Goal: Task Accomplishment & Management: Use online tool/utility

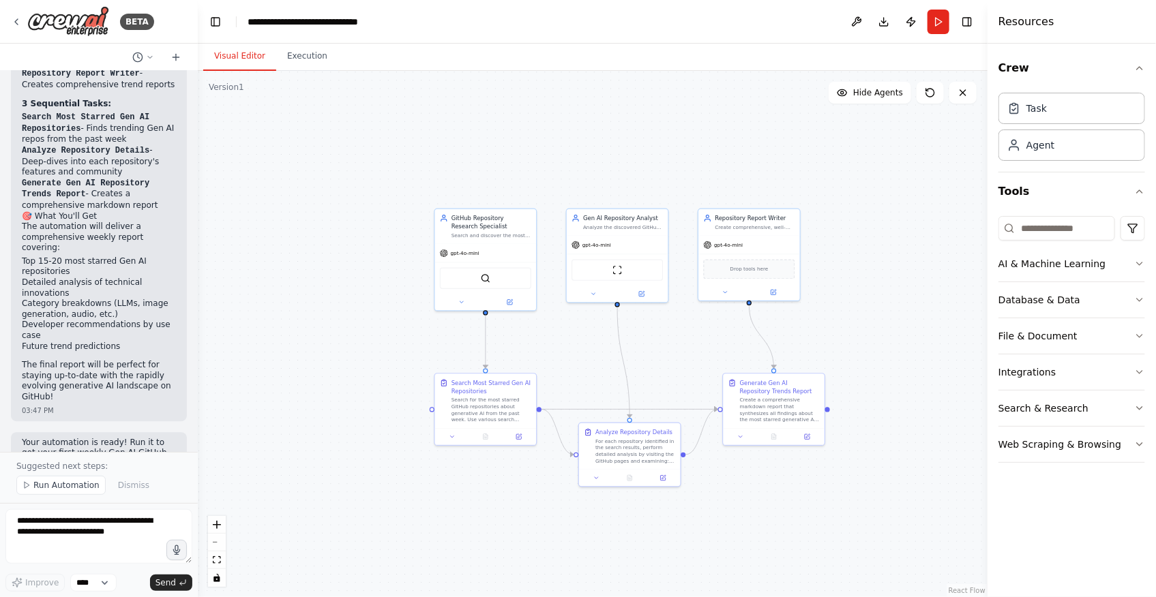
click at [357, 297] on div ".deletable-edge-delete-btn { width: 20px; height: 20px; border: 0px solid #ffff…" at bounding box center [593, 334] width 790 height 526
click at [97, 19] on img at bounding box center [68, 21] width 82 height 31
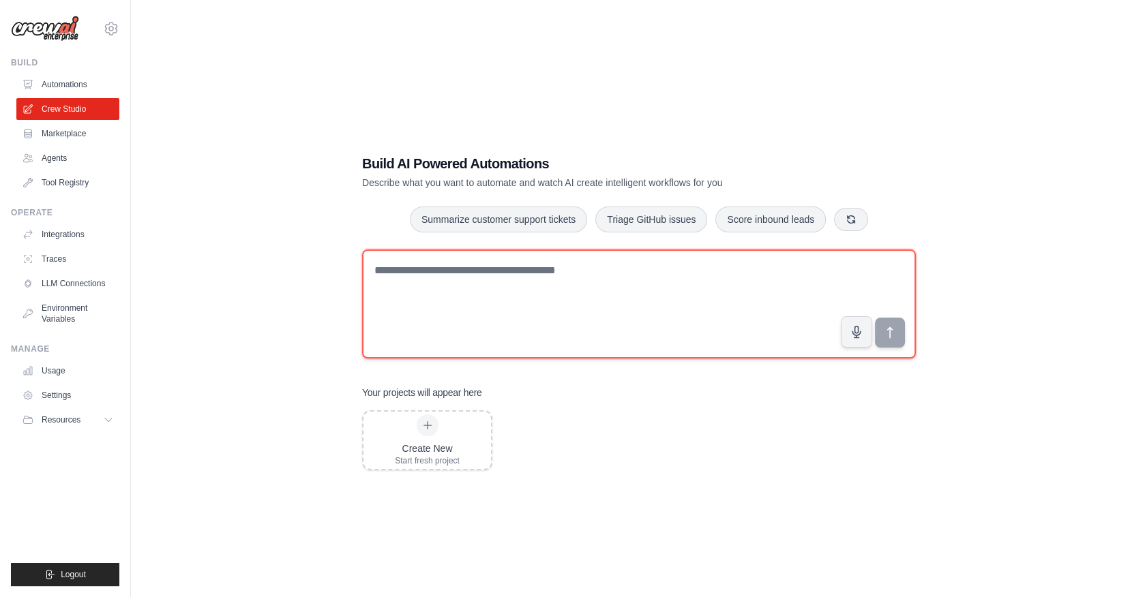
click at [548, 301] on textarea at bounding box center [639, 304] width 554 height 109
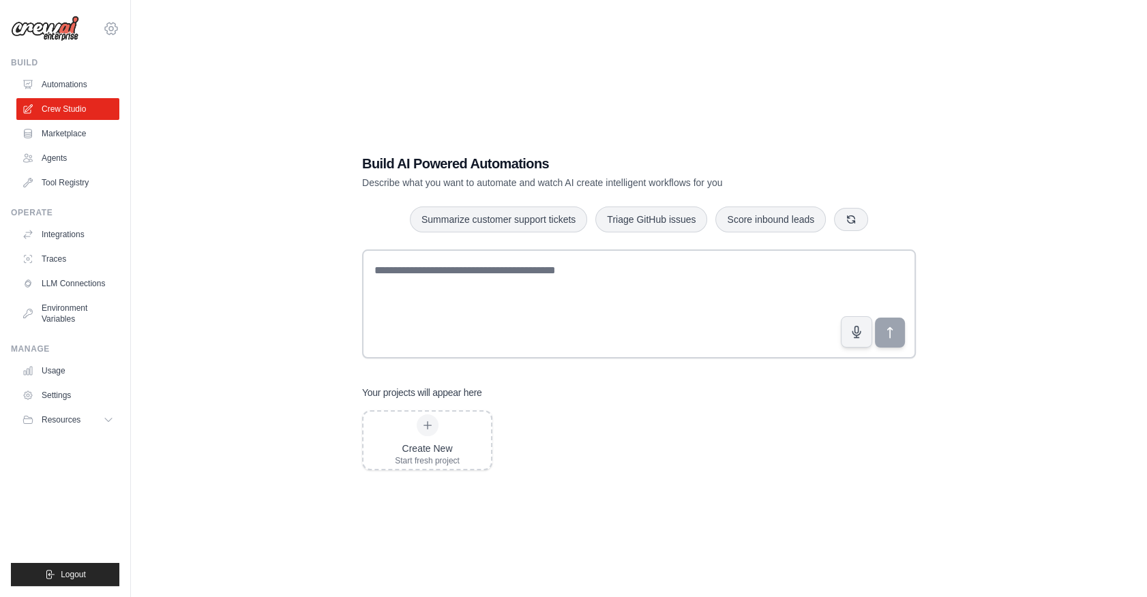
click at [110, 23] on icon at bounding box center [111, 28] width 16 height 16
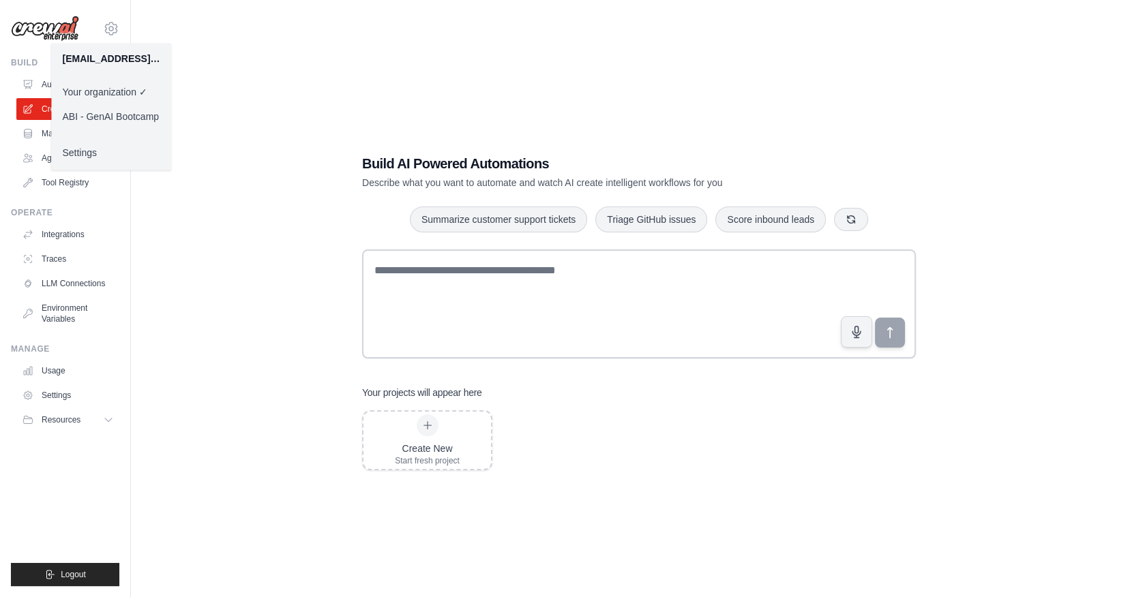
click at [130, 113] on link "ABI - GenAI Bootcamp" at bounding box center [111, 116] width 120 height 25
click at [130, 120] on link "ABI - GenAI Bootcamp" at bounding box center [111, 116] width 120 height 25
click at [276, 400] on div "Build AI Powered Automations Describe what you want to automate and watch AI cr…" at bounding box center [639, 312] width 972 height 597
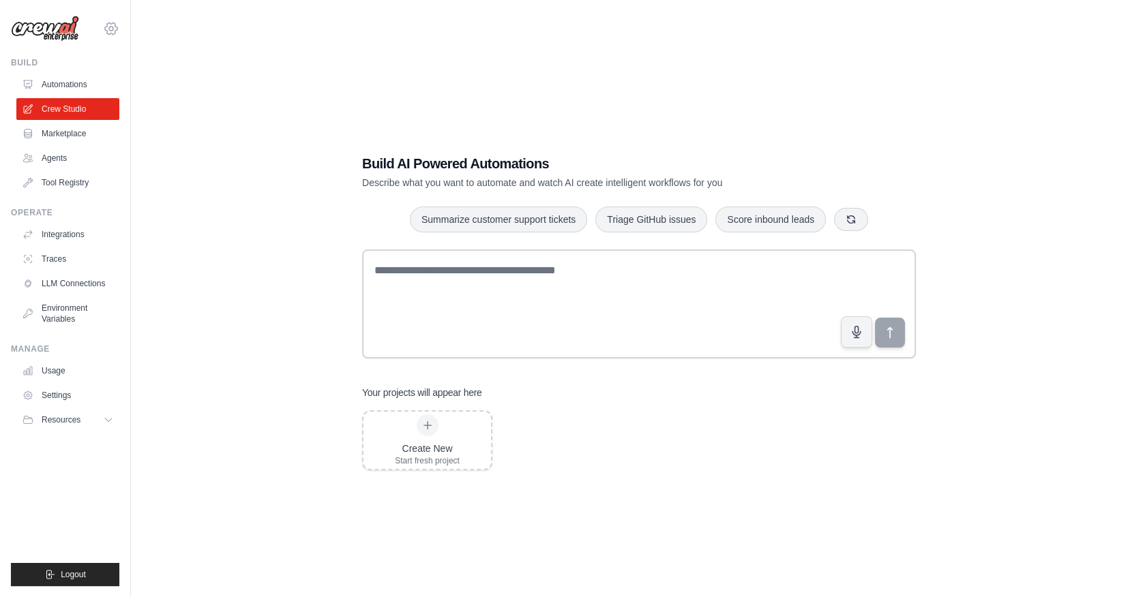
click at [108, 28] on icon at bounding box center [111, 28] width 16 height 16
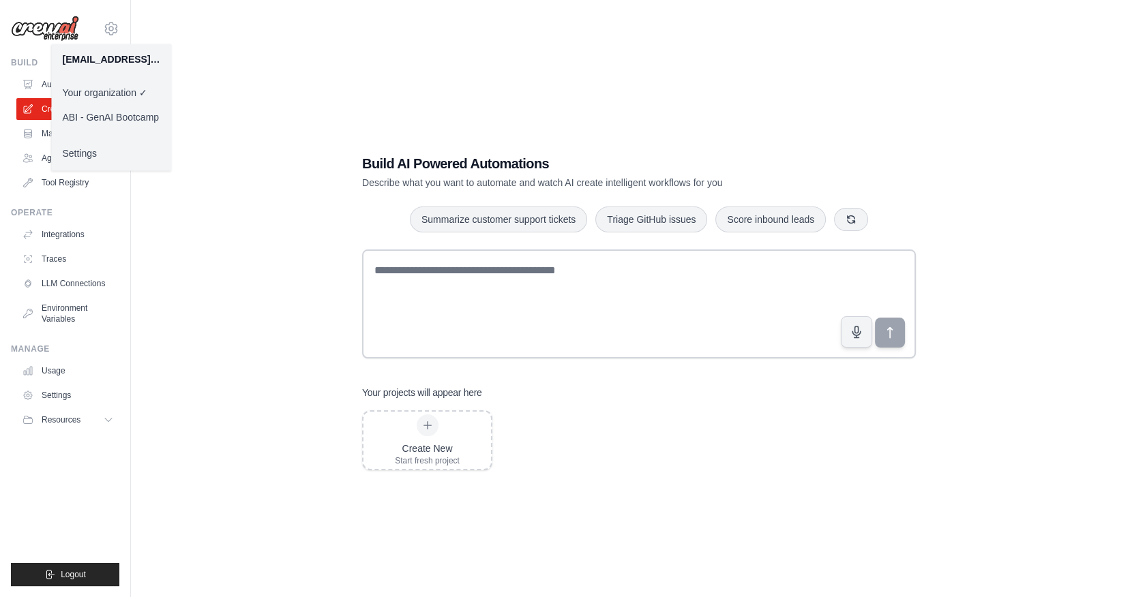
click at [121, 110] on link "ABI - GenAI Bootcamp" at bounding box center [111, 117] width 120 height 25
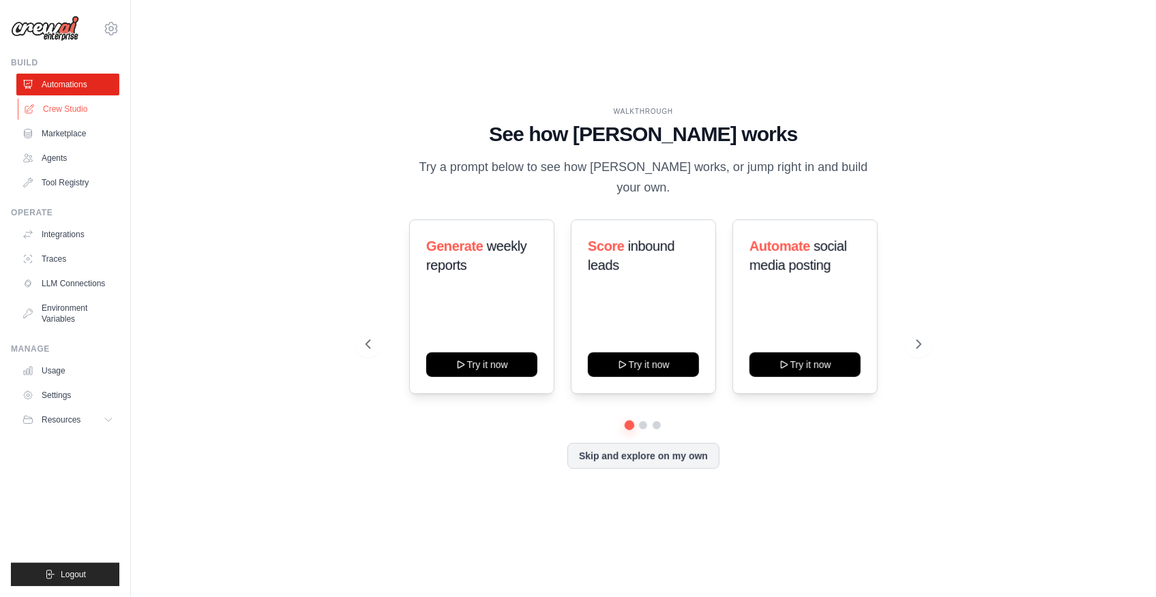
click at [116, 110] on link "Crew Studio" at bounding box center [69, 109] width 103 height 22
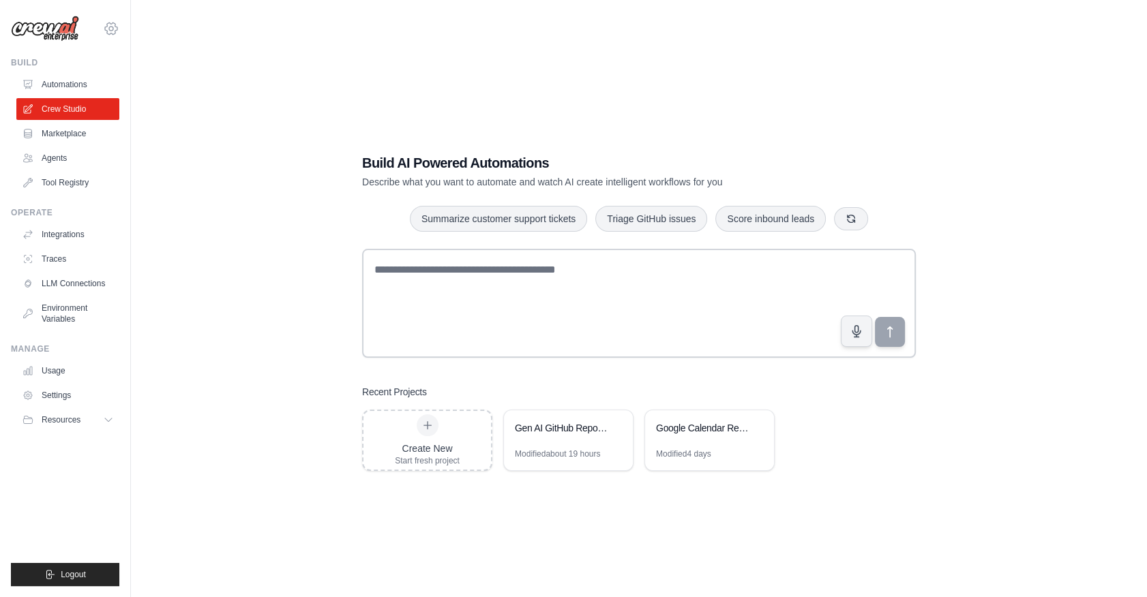
click at [116, 27] on icon at bounding box center [111, 28] width 16 height 16
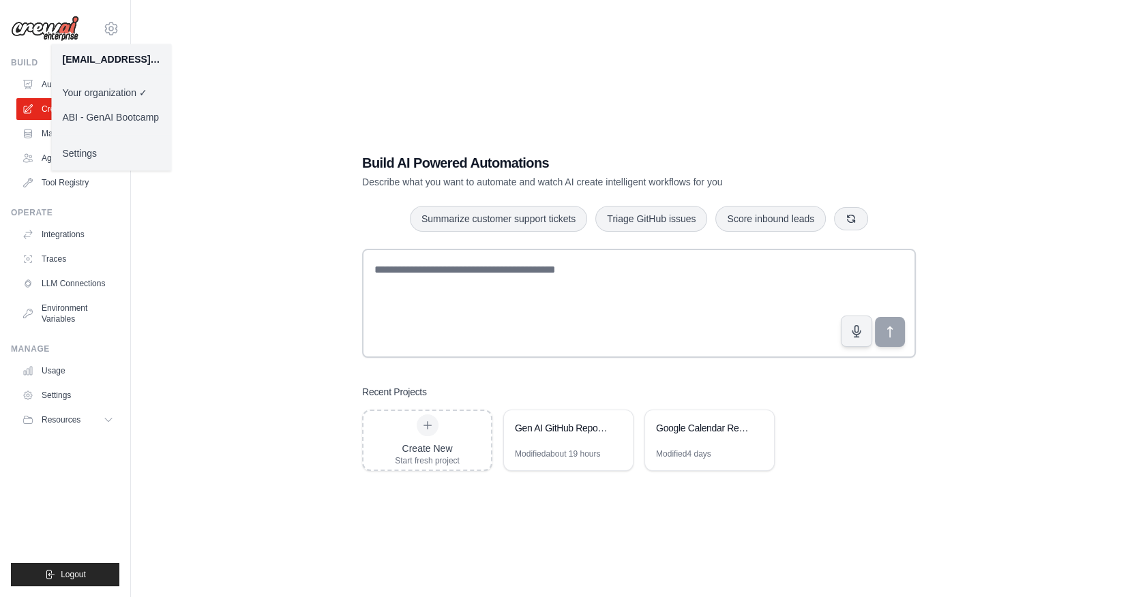
click at [125, 113] on link "ABI - GenAI Bootcamp" at bounding box center [111, 117] width 120 height 25
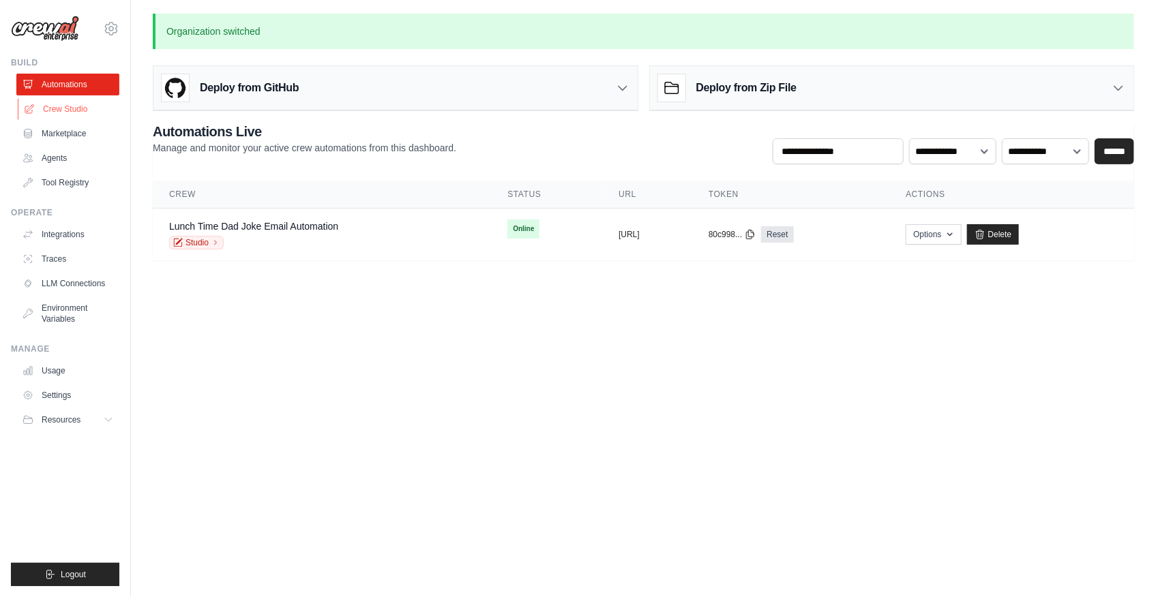
click at [56, 114] on link "Crew Studio" at bounding box center [69, 109] width 103 height 22
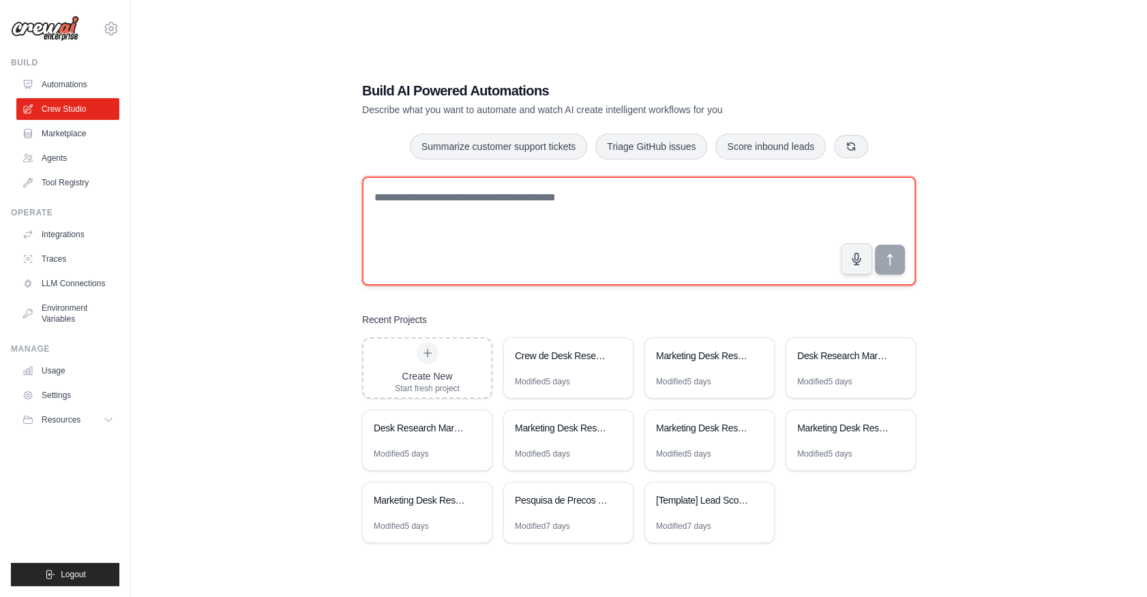
click at [612, 261] on textarea at bounding box center [639, 231] width 554 height 109
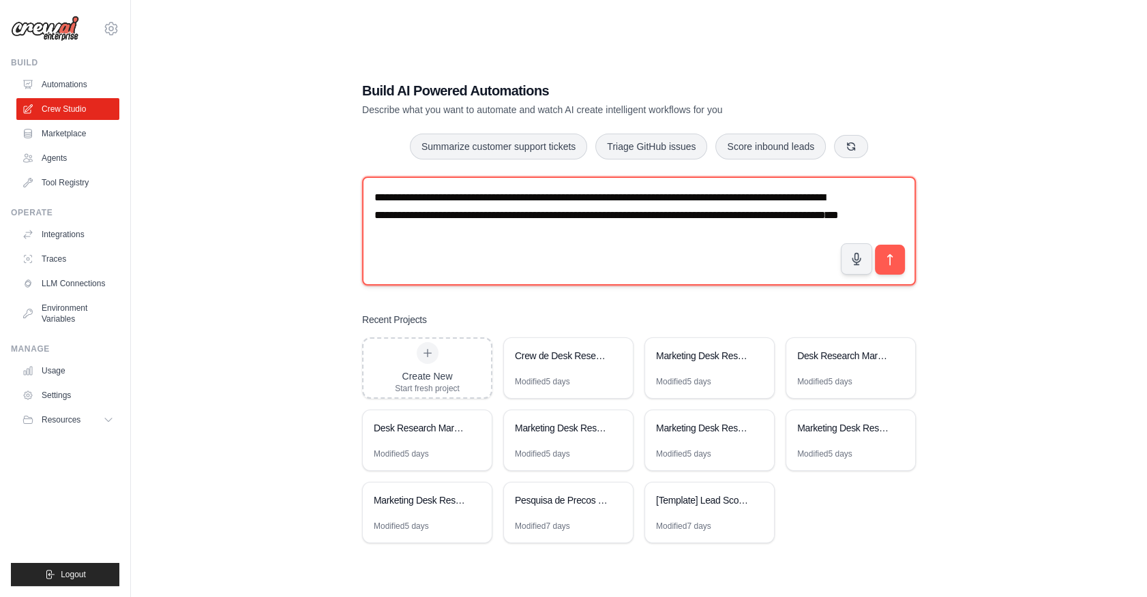
paste textarea "**********"
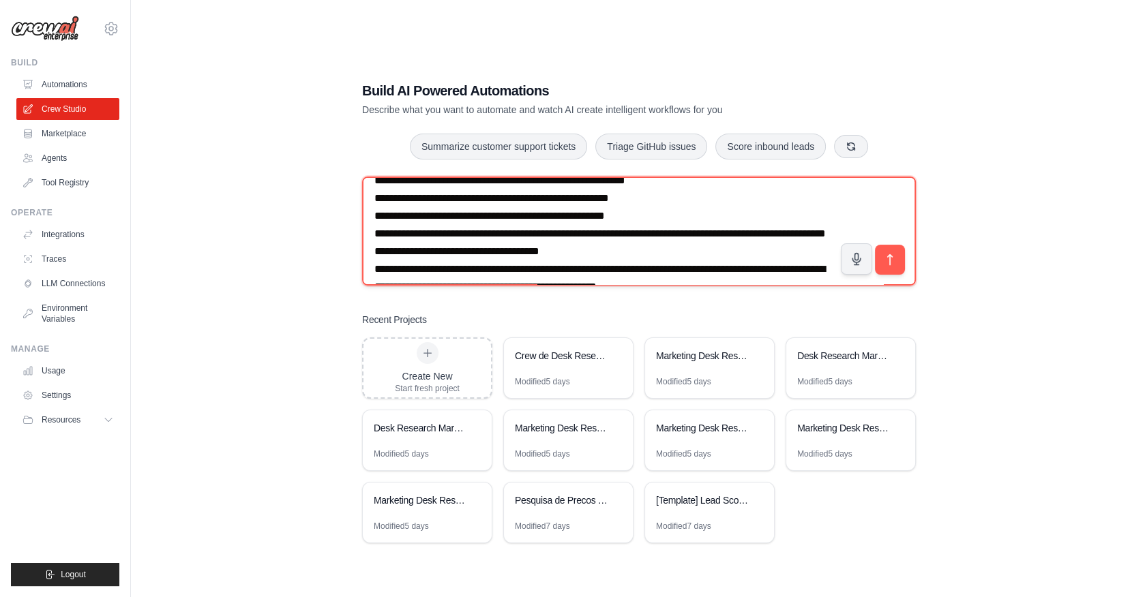
scroll to position [659, 0]
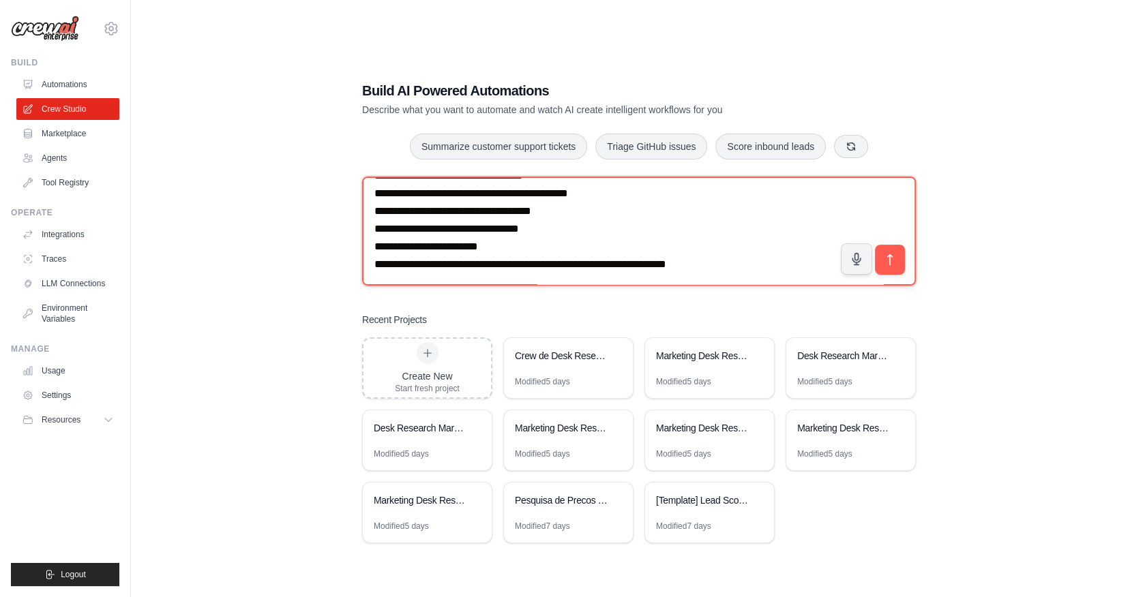
click at [768, 247] on textarea at bounding box center [639, 231] width 554 height 109
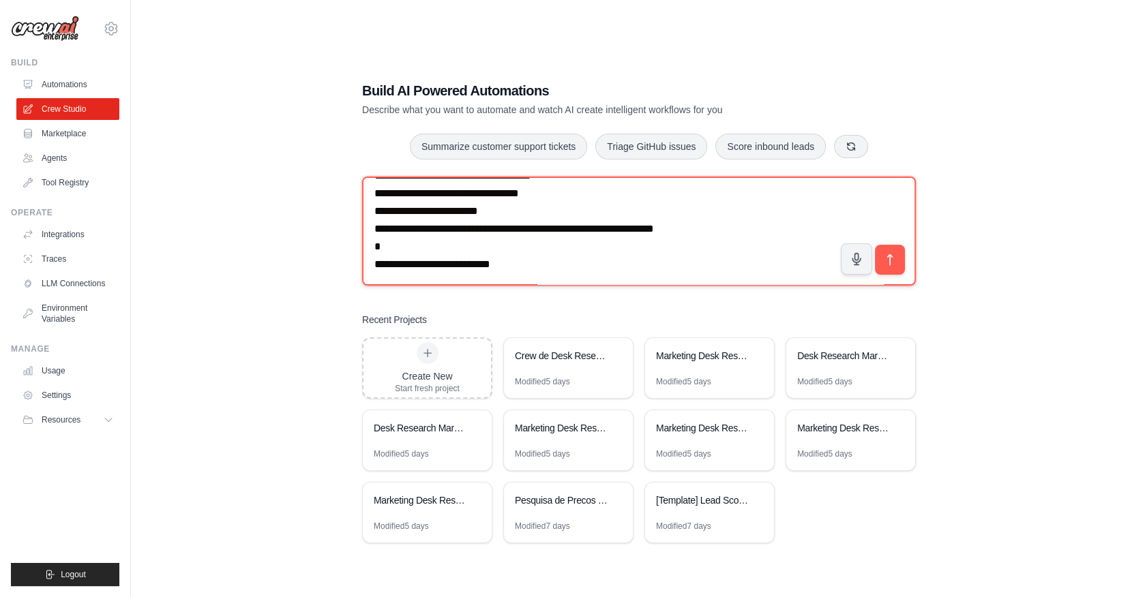
scroll to position [681, 0]
paste textarea "**********"
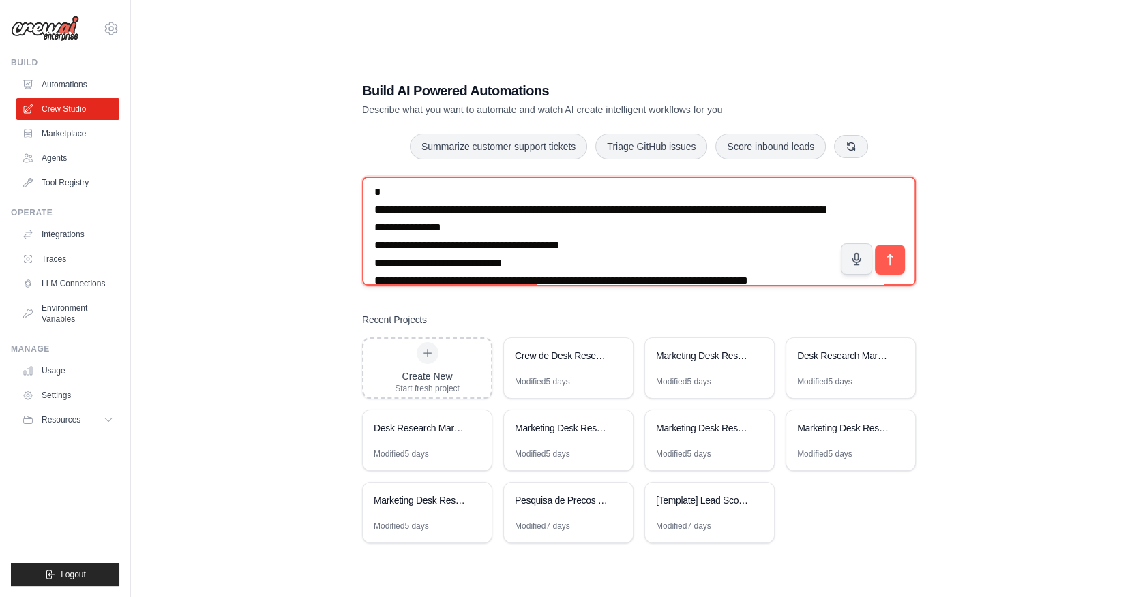
scroll to position [0, 0]
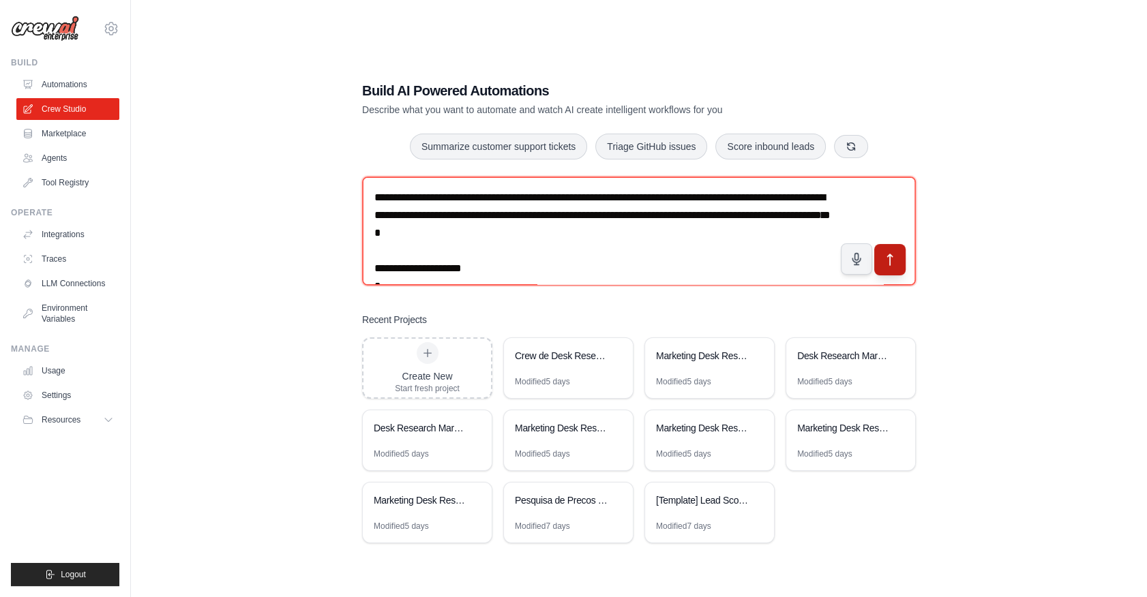
type textarea "**********"
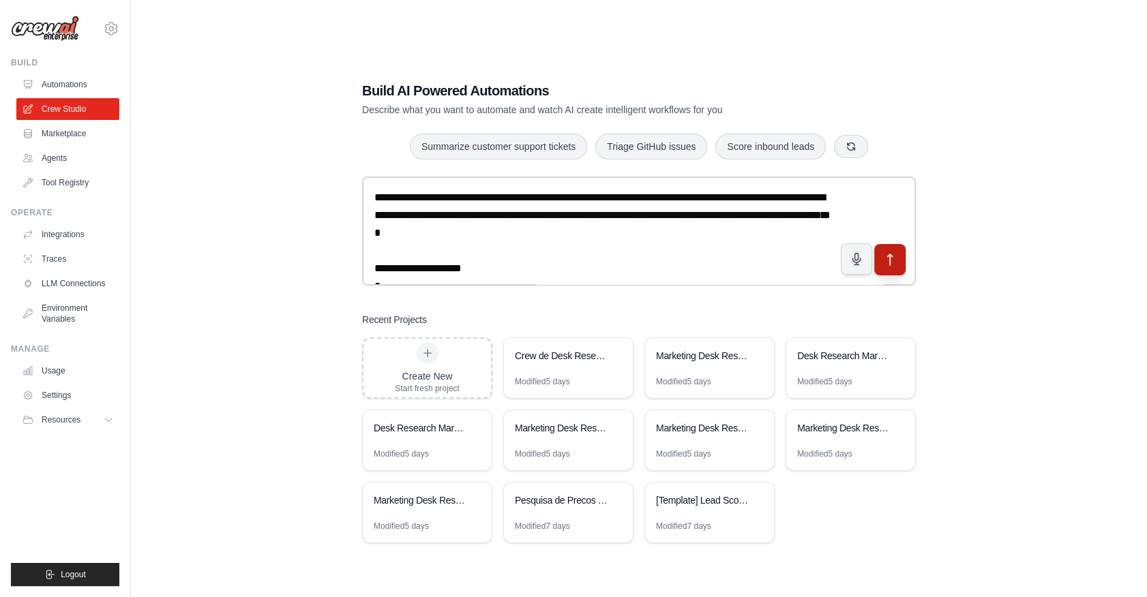
click at [893, 260] on icon "submit" at bounding box center [890, 260] width 14 height 14
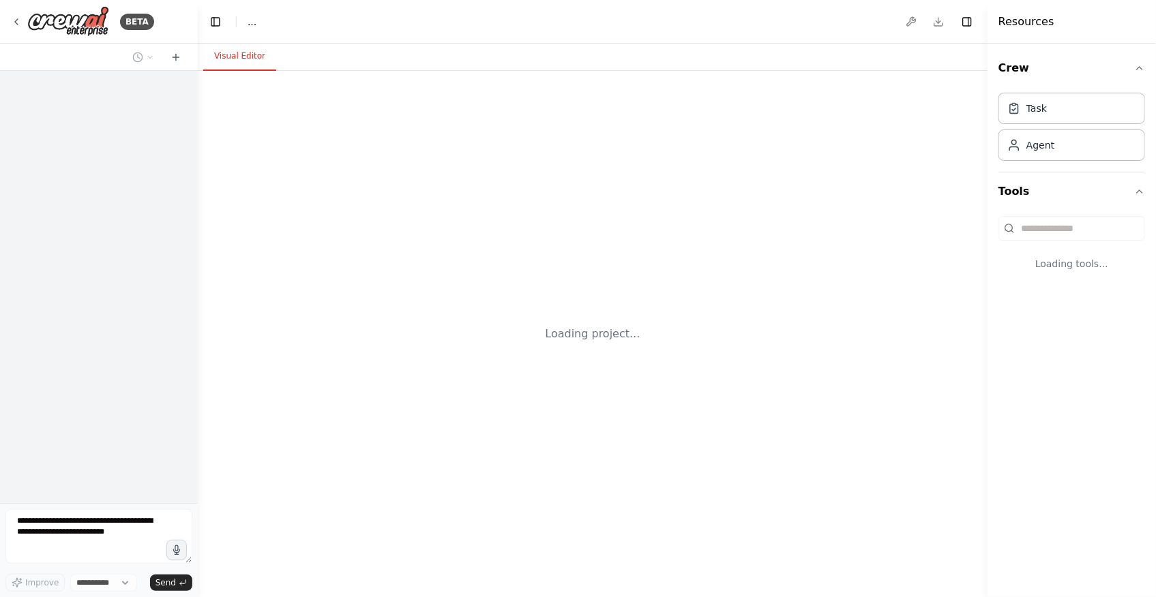
select select "****"
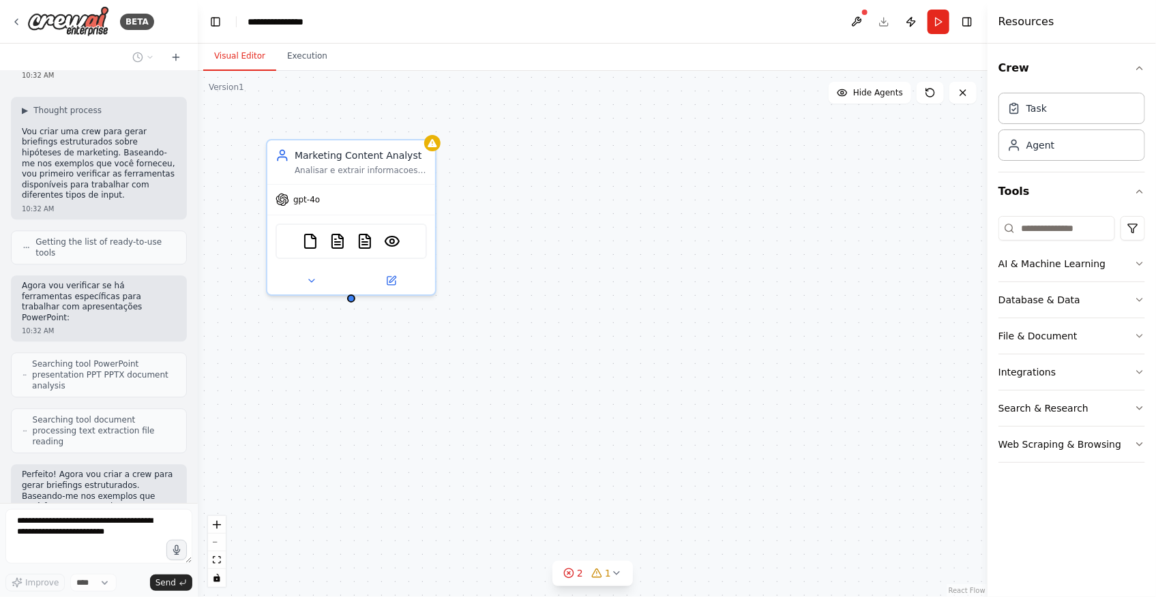
scroll to position [1667, 0]
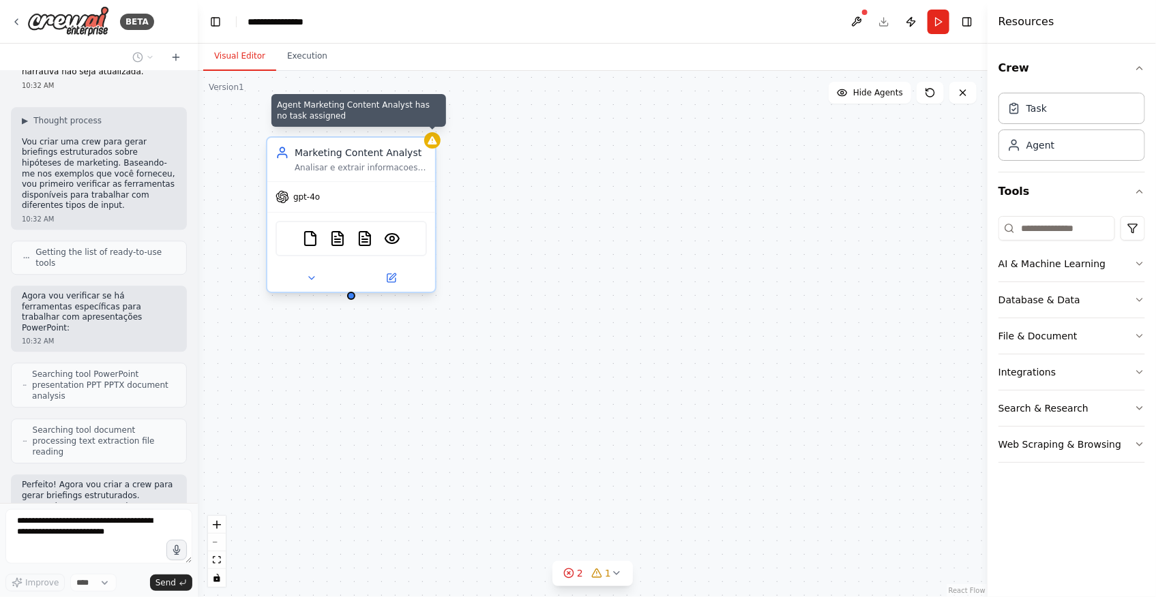
click at [435, 145] on icon at bounding box center [432, 140] width 11 height 11
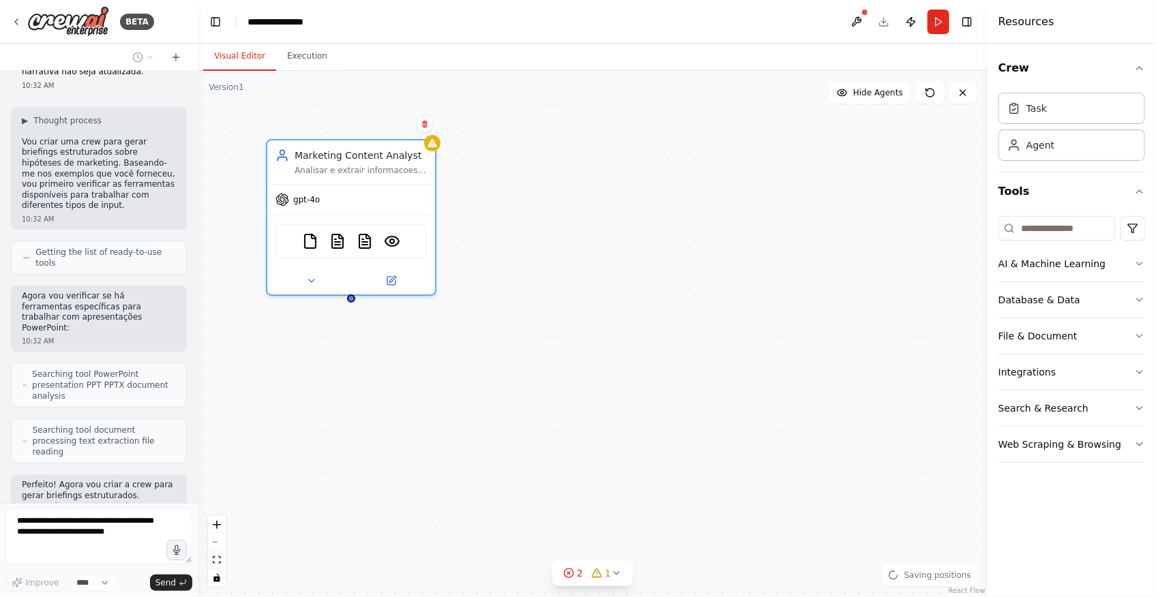
scroll to position [1711, 0]
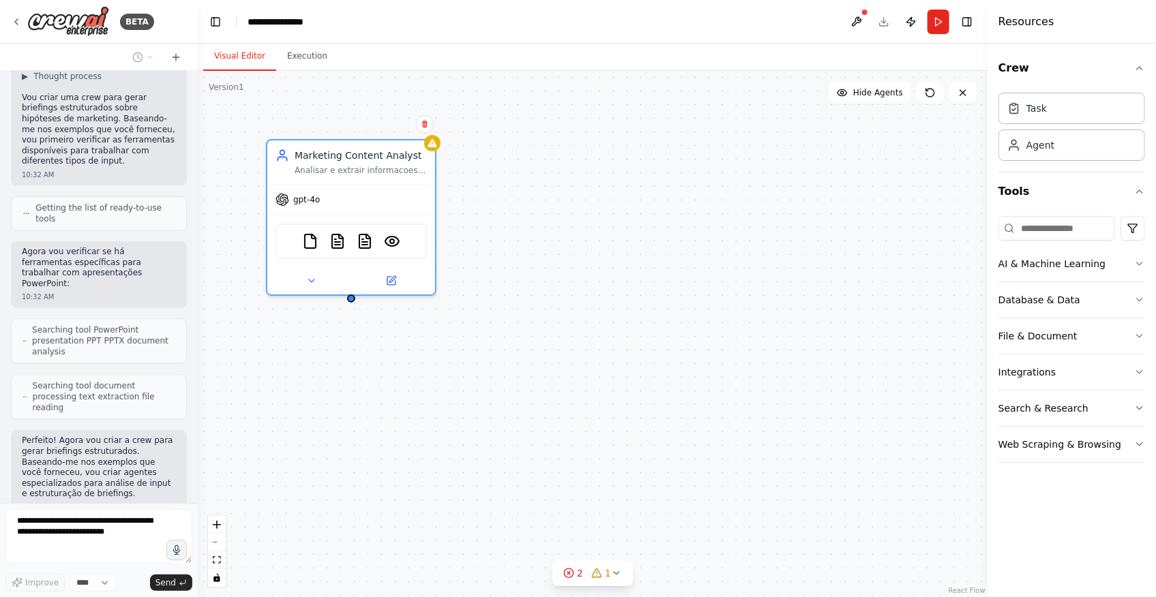
click at [498, 376] on div "Marketing Content Analyst Analisar e extrair informacoes relevantes de diversos…" at bounding box center [593, 334] width 790 height 526
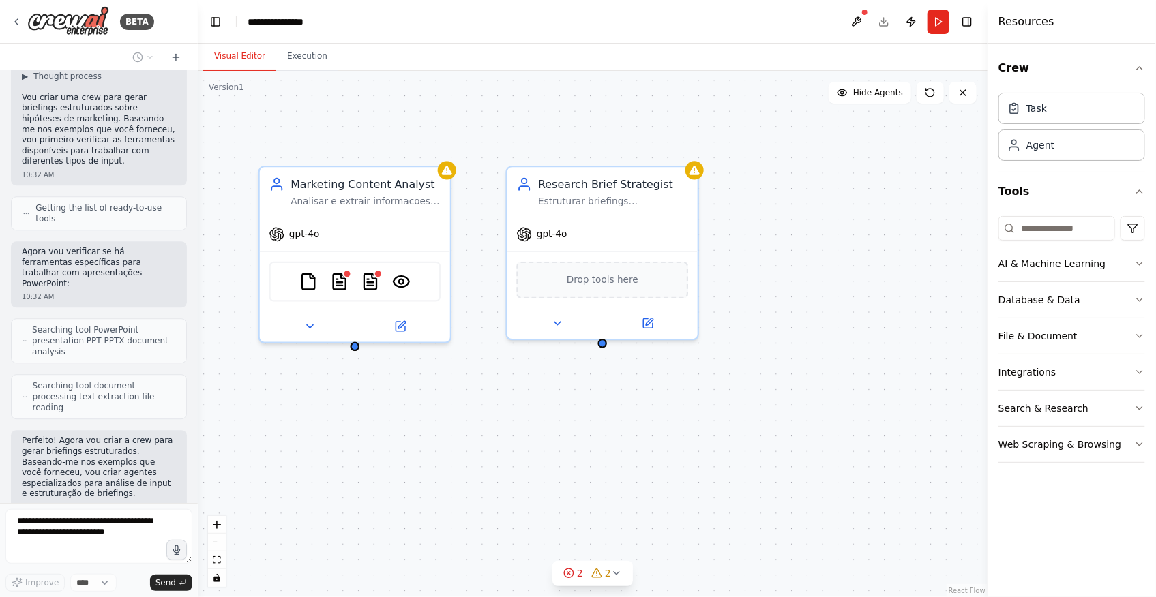
drag, startPoint x: 898, startPoint y: 378, endPoint x: 793, endPoint y: 329, distance: 116.2
click at [793, 329] on div "Marketing Content Analyst Analisar e extrair informacoes relevantes de diversos…" at bounding box center [593, 334] width 790 height 526
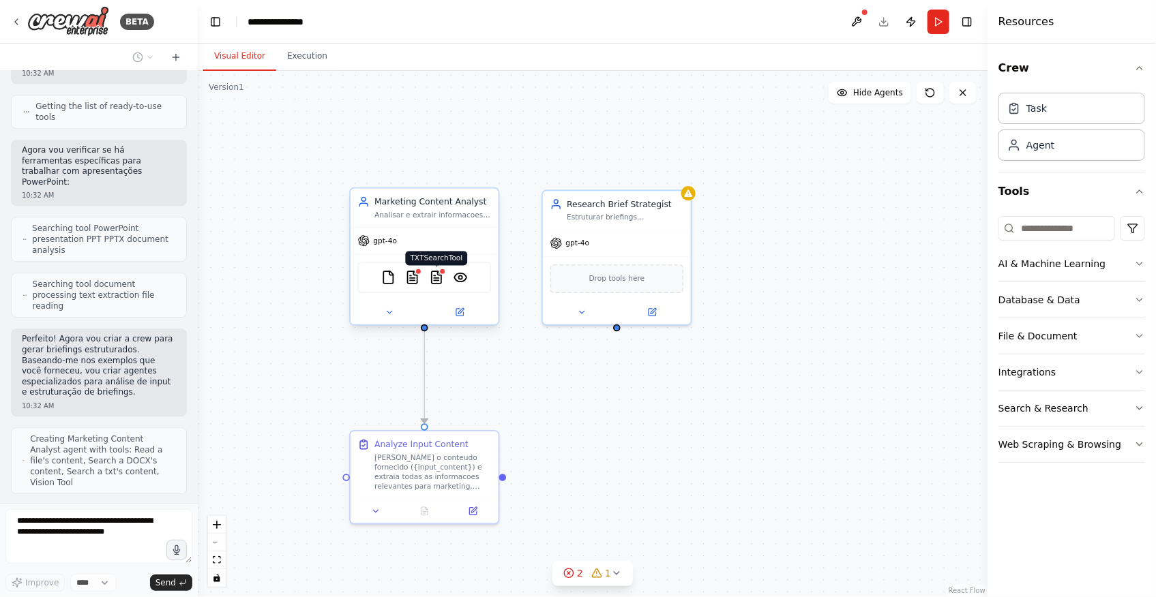
scroll to position [1801, 0]
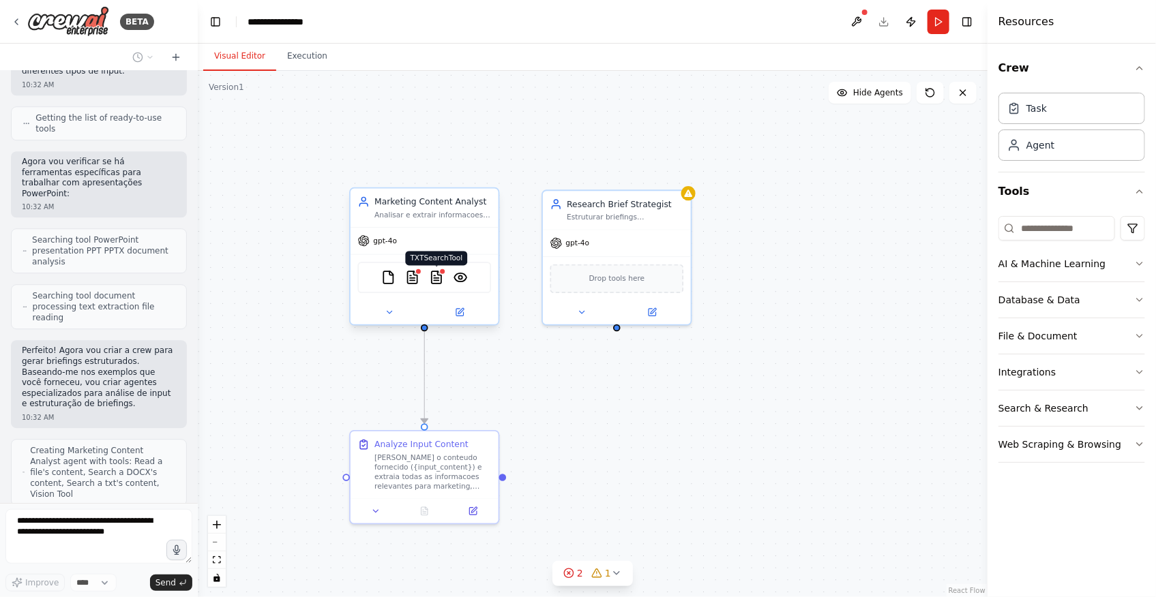
click at [440, 275] on img at bounding box center [436, 278] width 14 height 14
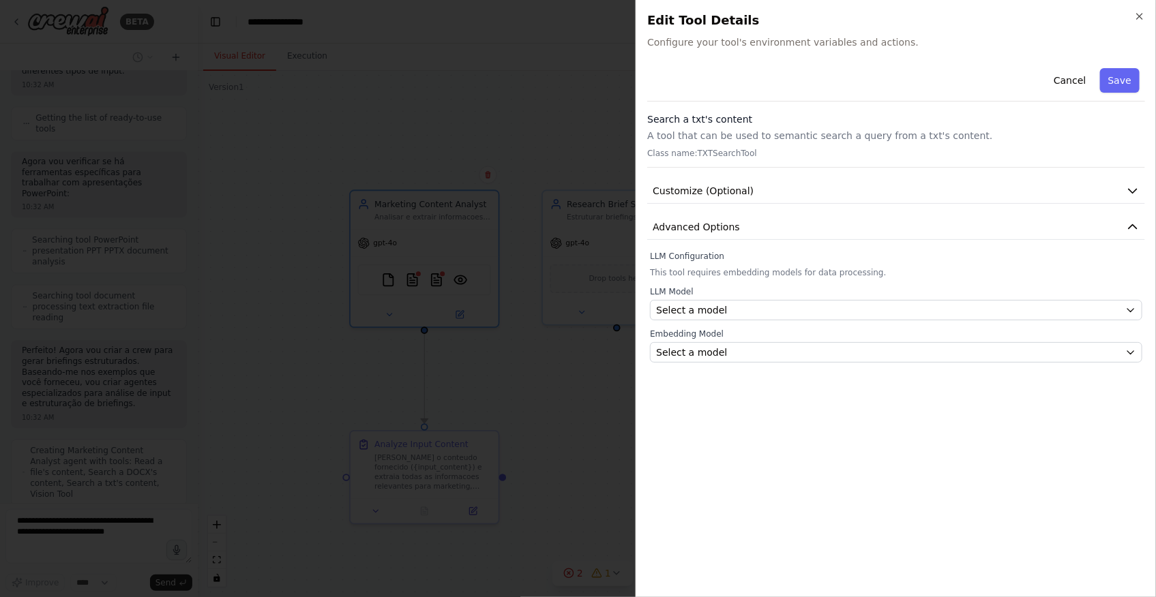
click at [441, 136] on div at bounding box center [578, 298] width 1156 height 597
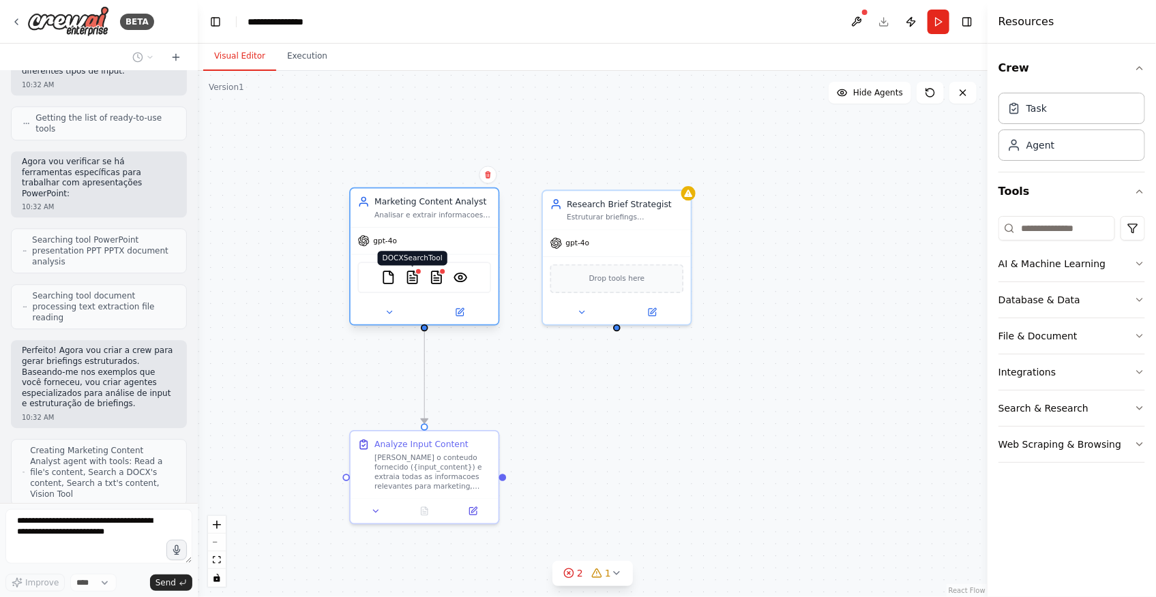
click at [410, 278] on img at bounding box center [412, 278] width 14 height 14
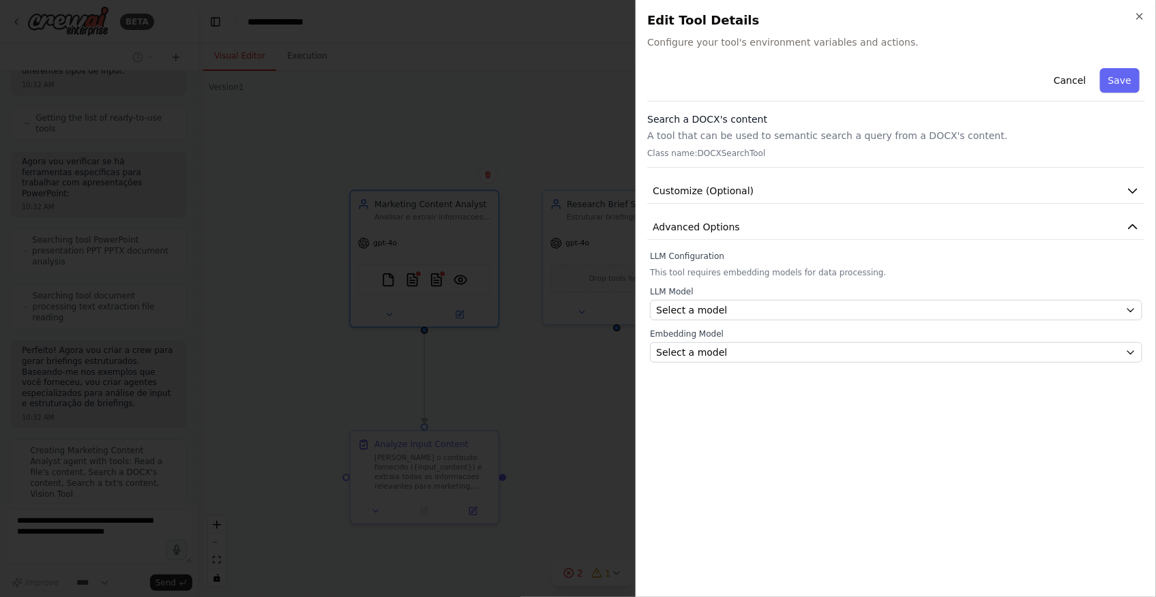
scroll to position [1847, 0]
click at [425, 117] on div at bounding box center [578, 298] width 1156 height 597
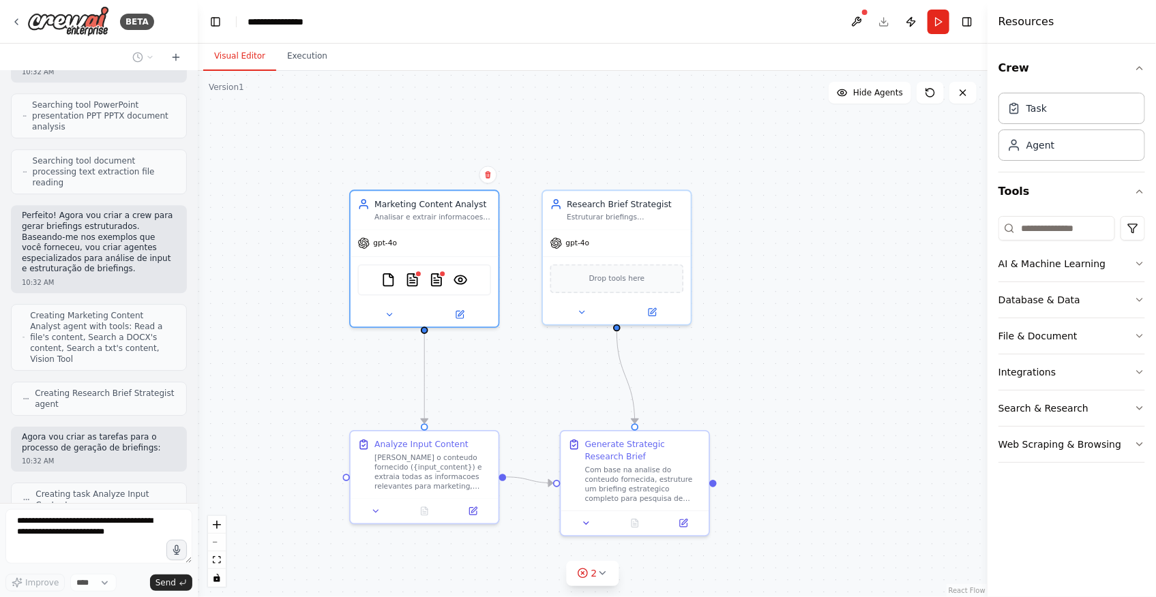
scroll to position [1947, 0]
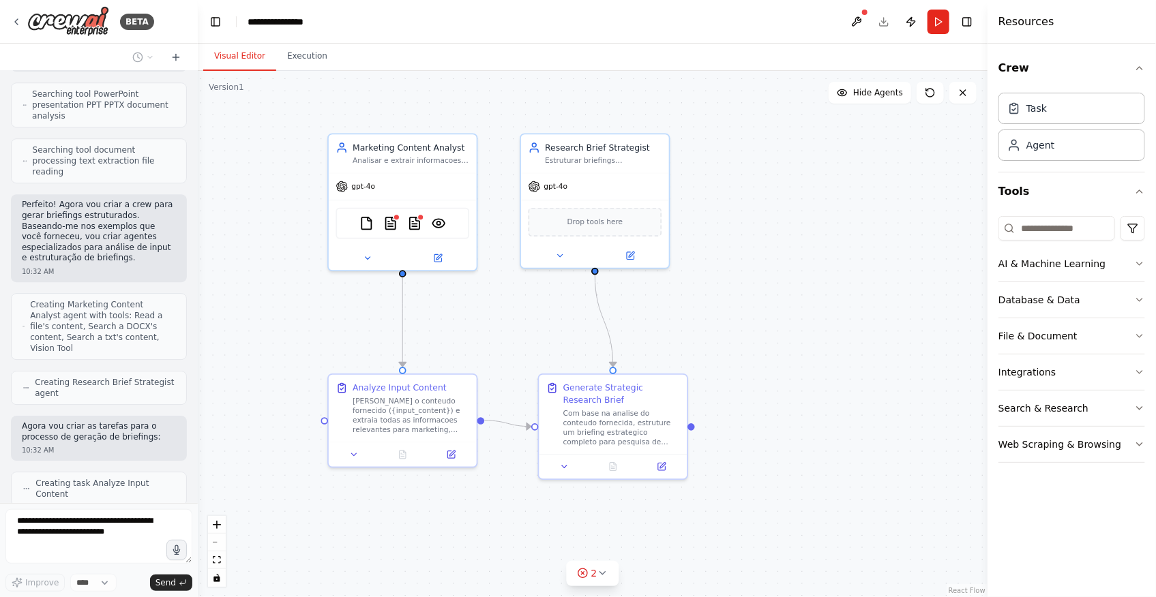
drag, startPoint x: 833, startPoint y: 429, endPoint x: 809, endPoint y: 369, distance: 64.6
click at [809, 369] on div ".deletable-edge-delete-btn { width: 20px; height: 20px; border: 0px solid #ffff…" at bounding box center [593, 334] width 790 height 526
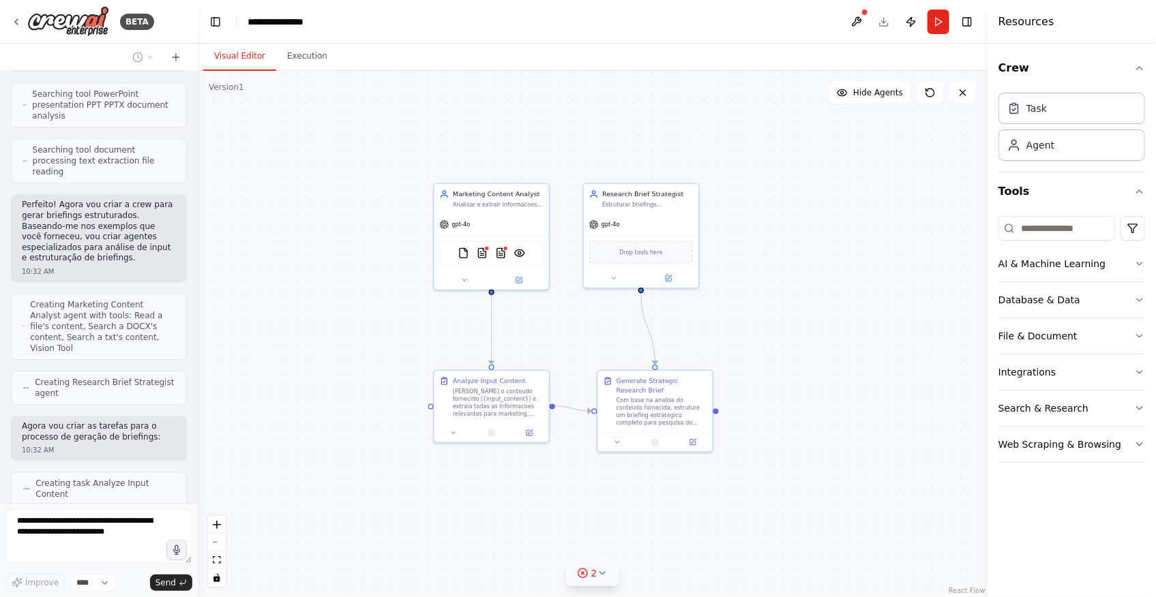
click at [604, 575] on icon at bounding box center [602, 573] width 11 height 11
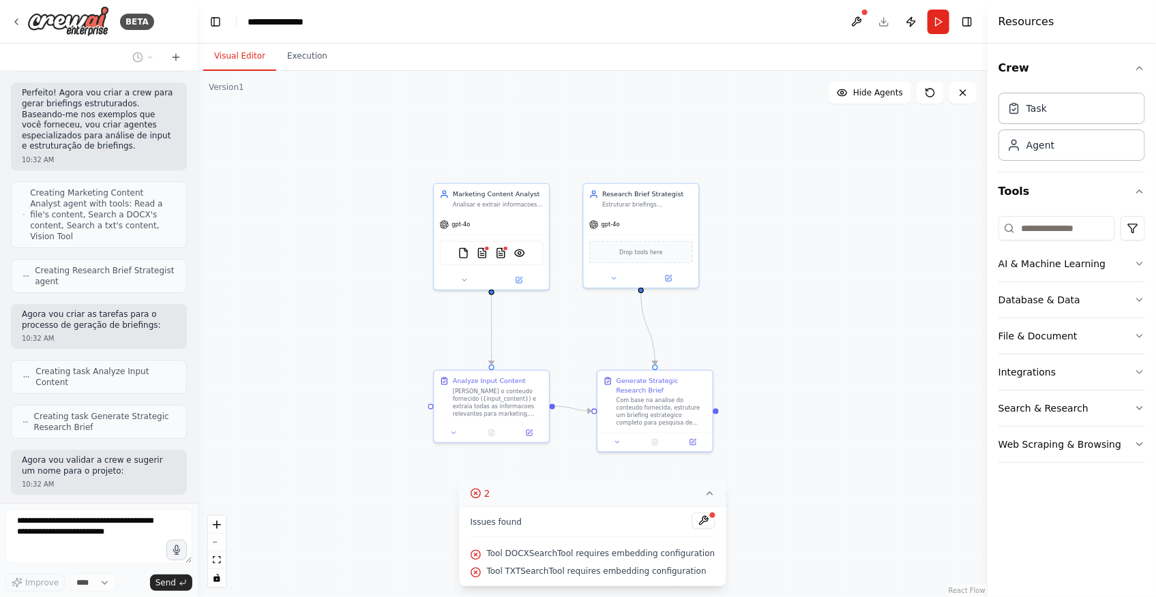
scroll to position [2170, 0]
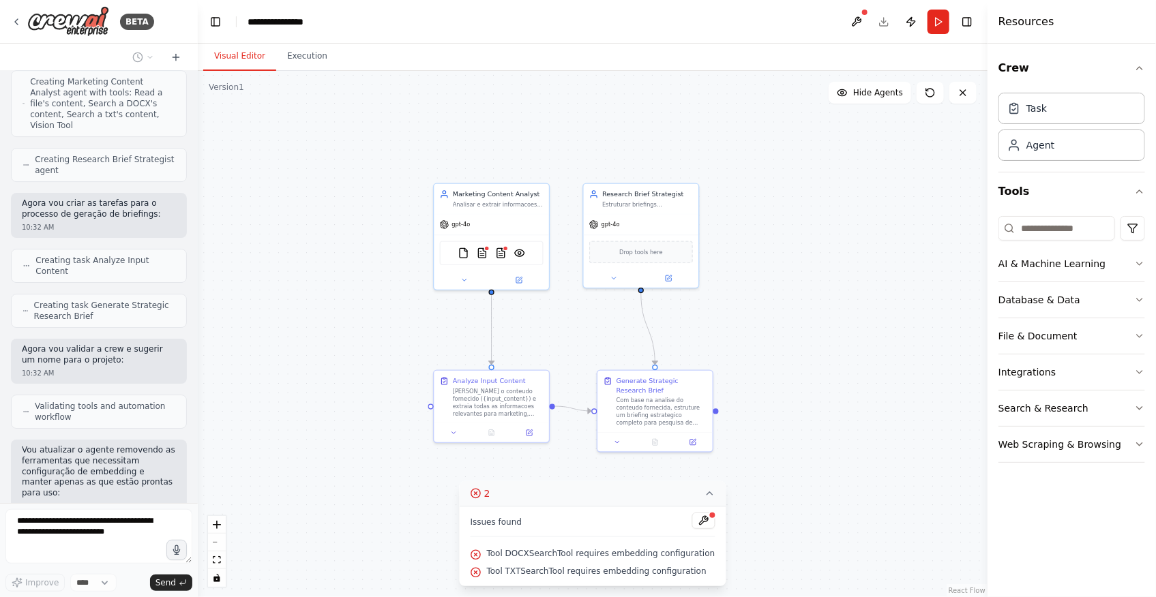
click at [310, 503] on div ".deletable-edge-delete-btn { width: 20px; height: 20px; border: 0px solid #ffff…" at bounding box center [593, 334] width 790 height 526
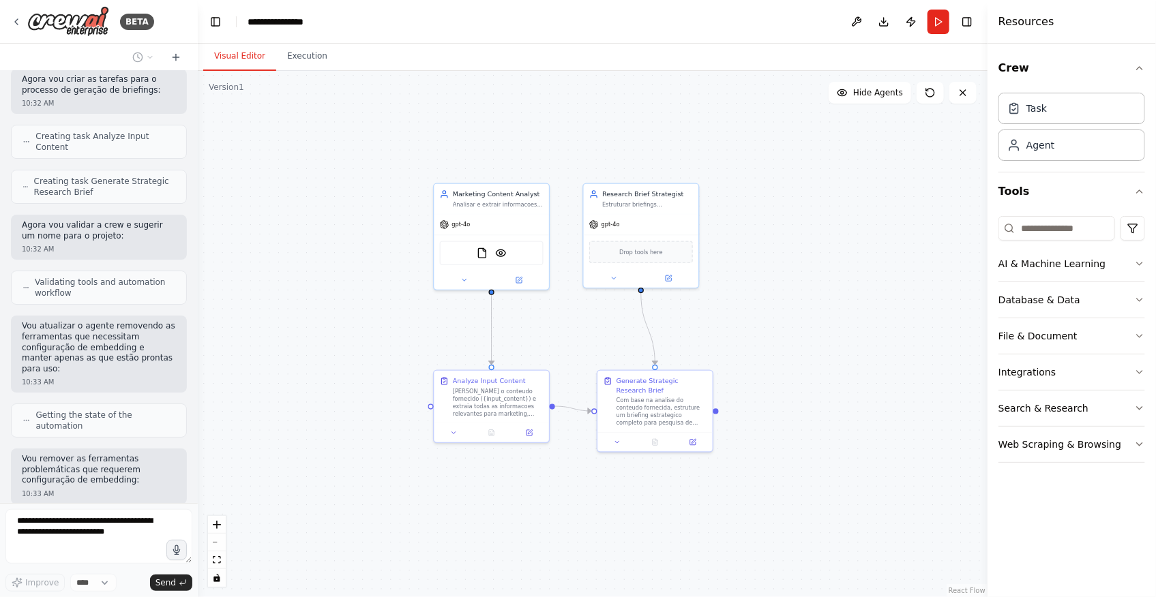
scroll to position [2339, 0]
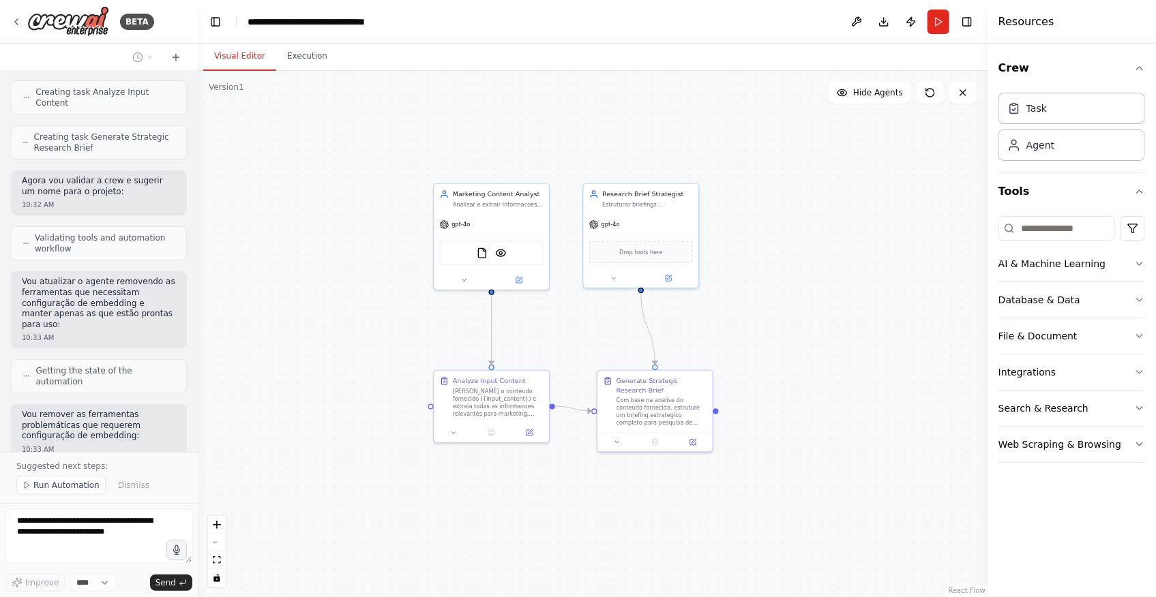
click at [405, 511] on div ".deletable-edge-delete-btn { width: 20px; height: 20px; border: 0px solid #ffff…" at bounding box center [593, 334] width 790 height 526
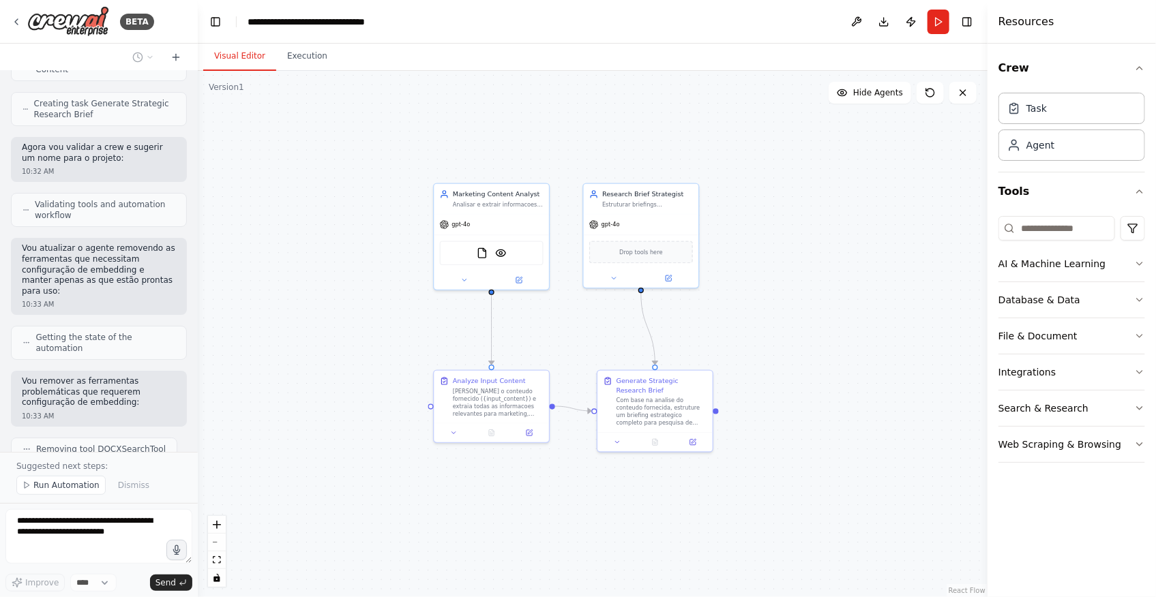
scroll to position [2390, 0]
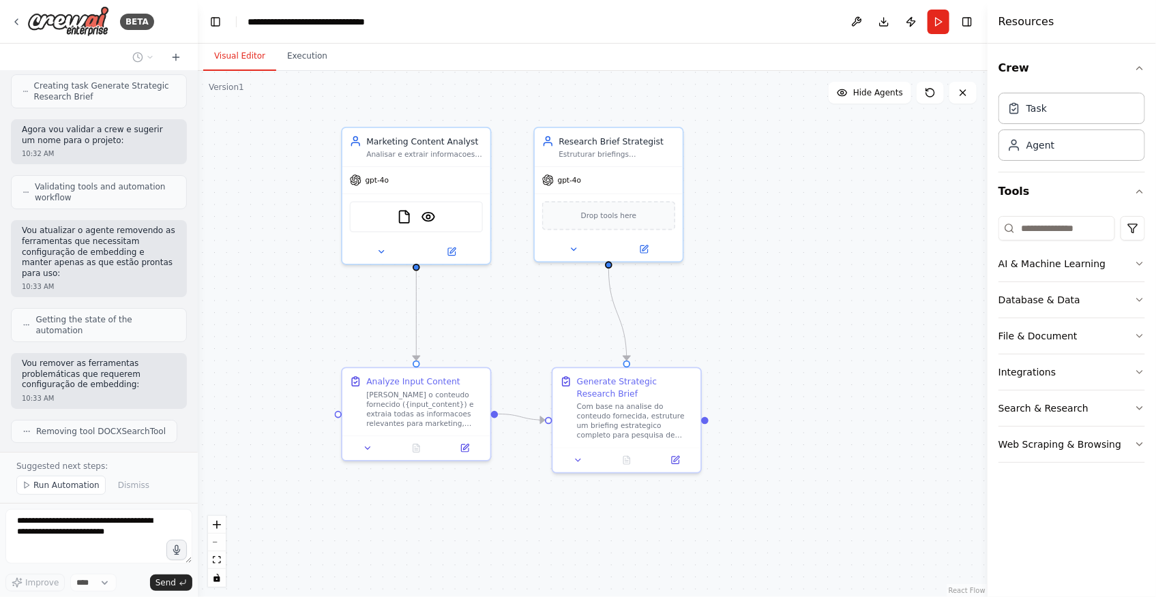
drag, startPoint x: 791, startPoint y: 331, endPoint x: 792, endPoint y: 368, distance: 36.8
click at [792, 368] on div ".deletable-edge-delete-btn { width: 20px; height: 20px; border: 0px solid #ffff…" at bounding box center [593, 334] width 790 height 526
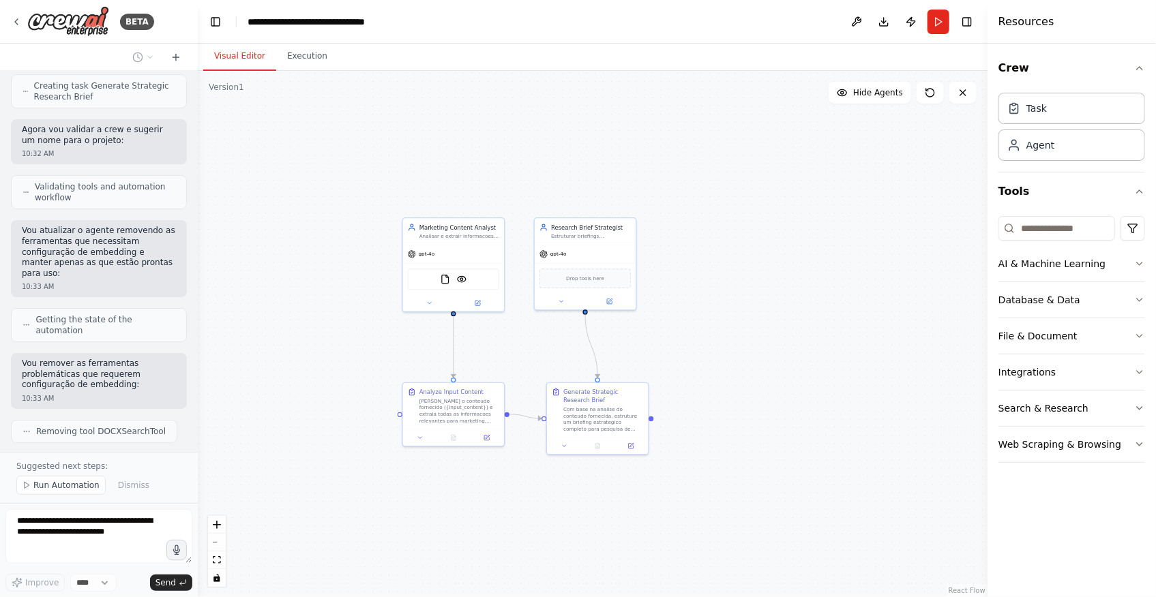
drag, startPoint x: 896, startPoint y: 316, endPoint x: 781, endPoint y: 335, distance: 116.2
click at [781, 335] on div ".deletable-edge-delete-btn { width: 20px; height: 20px; border: 0px solid #ffff…" at bounding box center [593, 334] width 790 height 526
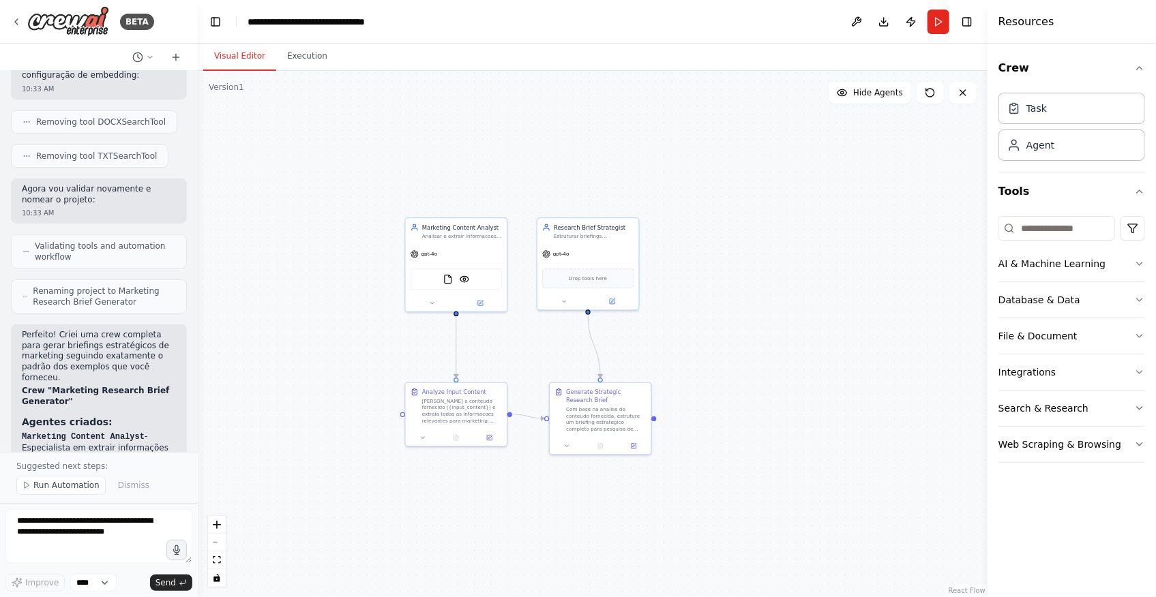
click at [299, 398] on div ".deletable-edge-delete-btn { width: 20px; height: 20px; border: 0px solid #ffff…" at bounding box center [593, 334] width 790 height 526
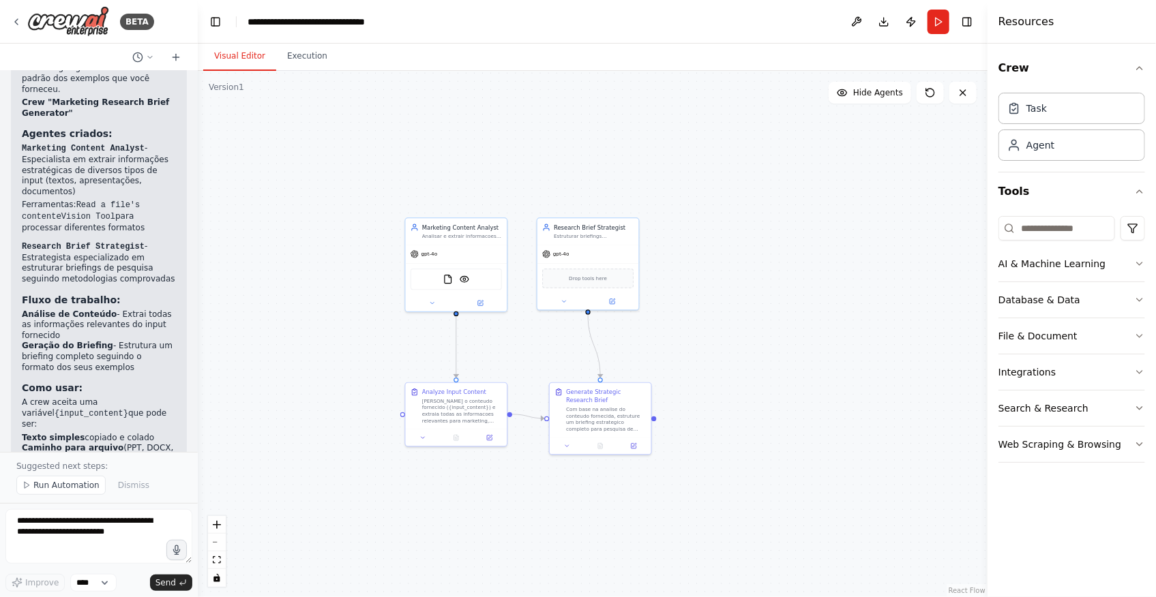
scroll to position [2999, 0]
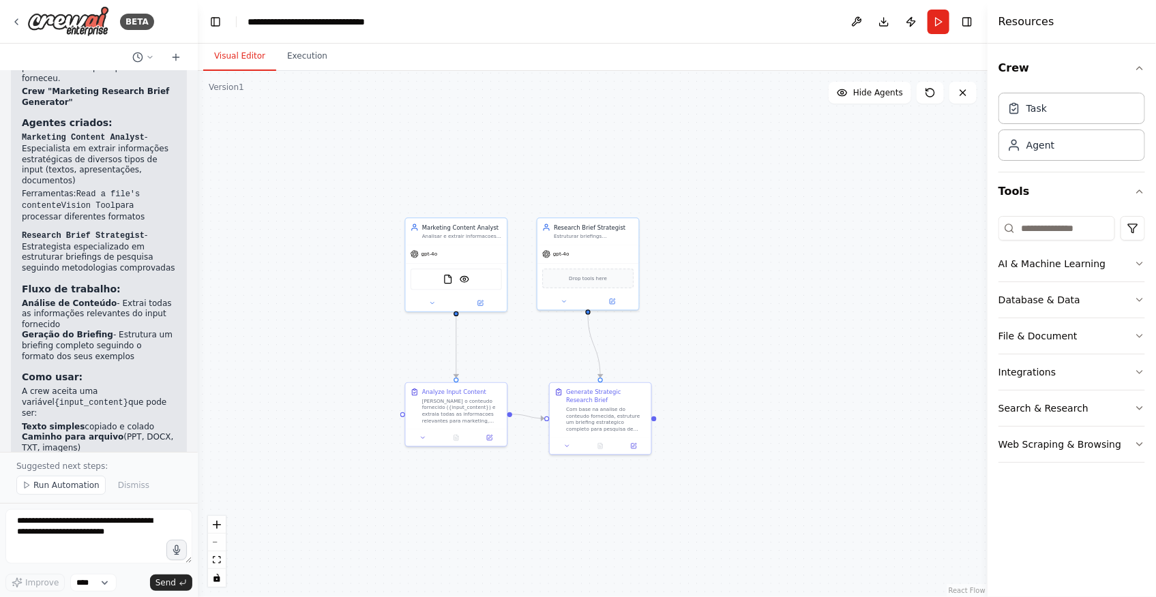
click at [826, 314] on div ".deletable-edge-delete-btn { width: 20px; height: 20px; border: 0px solid #ffff…" at bounding box center [593, 334] width 790 height 526
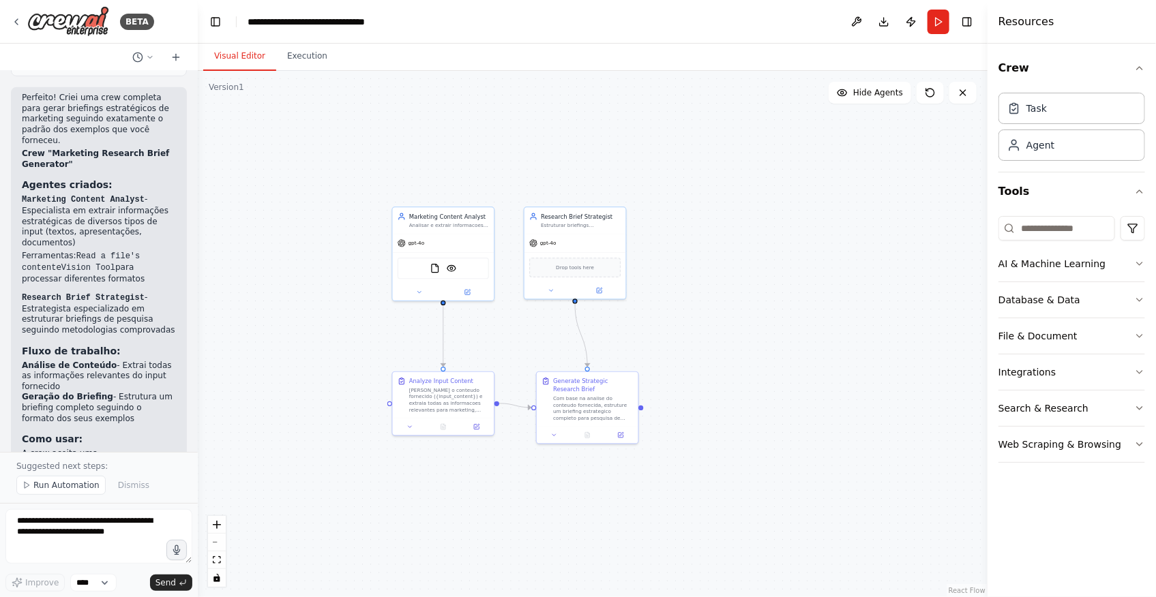
drag, startPoint x: 342, startPoint y: 430, endPoint x: 328, endPoint y: 419, distance: 17.9
click at [328, 419] on div ".deletable-edge-delete-btn { width: 20px; height: 20px; border: 0px solid #ffff…" at bounding box center [593, 334] width 790 height 526
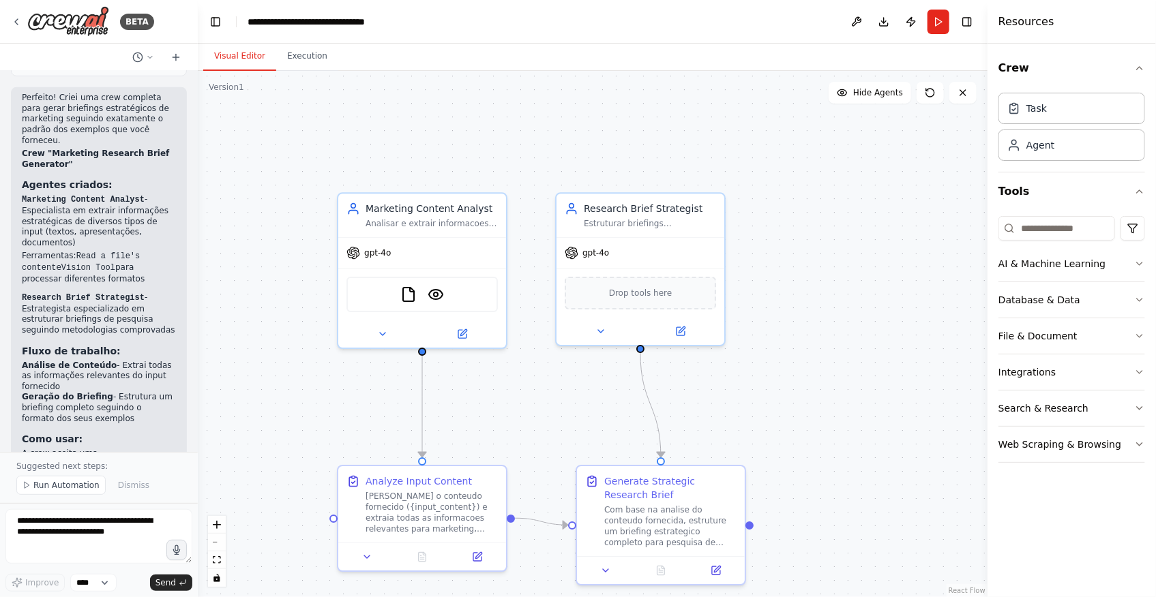
drag, startPoint x: 346, startPoint y: 313, endPoint x: 276, endPoint y: 417, distance: 125.4
click at [276, 417] on div ".deletable-edge-delete-btn { width: 20px; height: 20px; border: 0px solid #ffff…" at bounding box center [593, 334] width 790 height 526
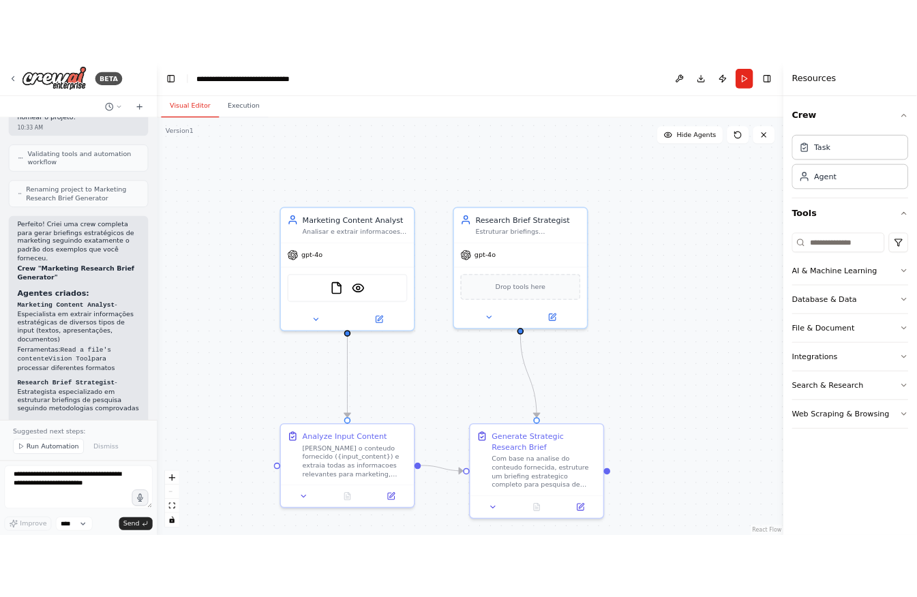
scroll to position [2689, 0]
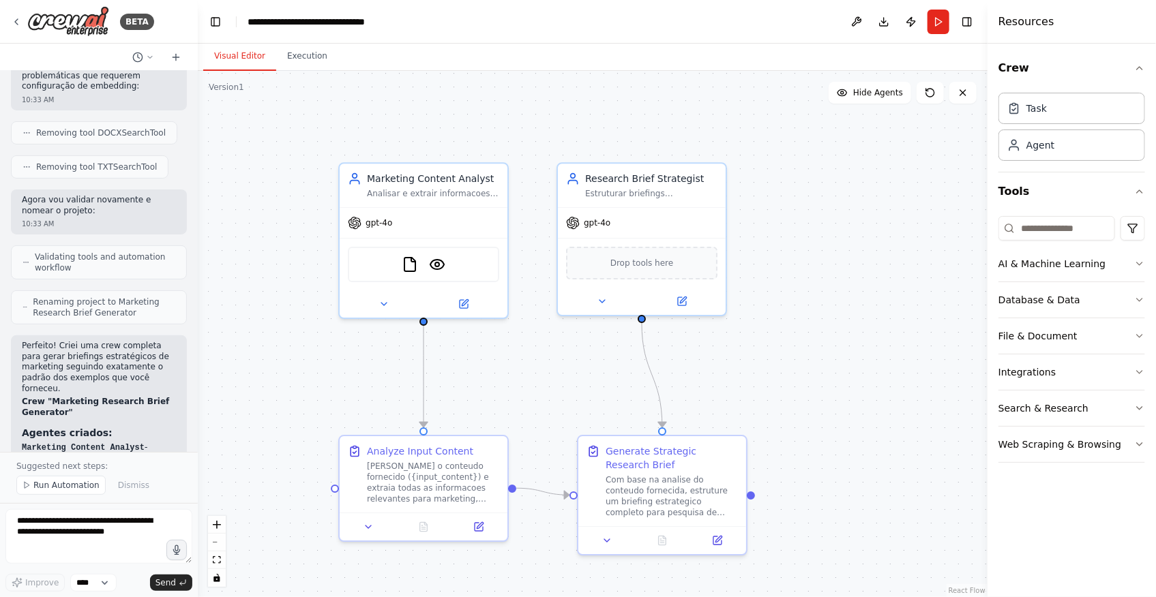
drag, startPoint x: 280, startPoint y: 402, endPoint x: 259, endPoint y: 376, distance: 33.0
click at [259, 376] on div ".deletable-edge-delete-btn { width: 20px; height: 20px; border: 0px solid #ffff…" at bounding box center [593, 334] width 790 height 526
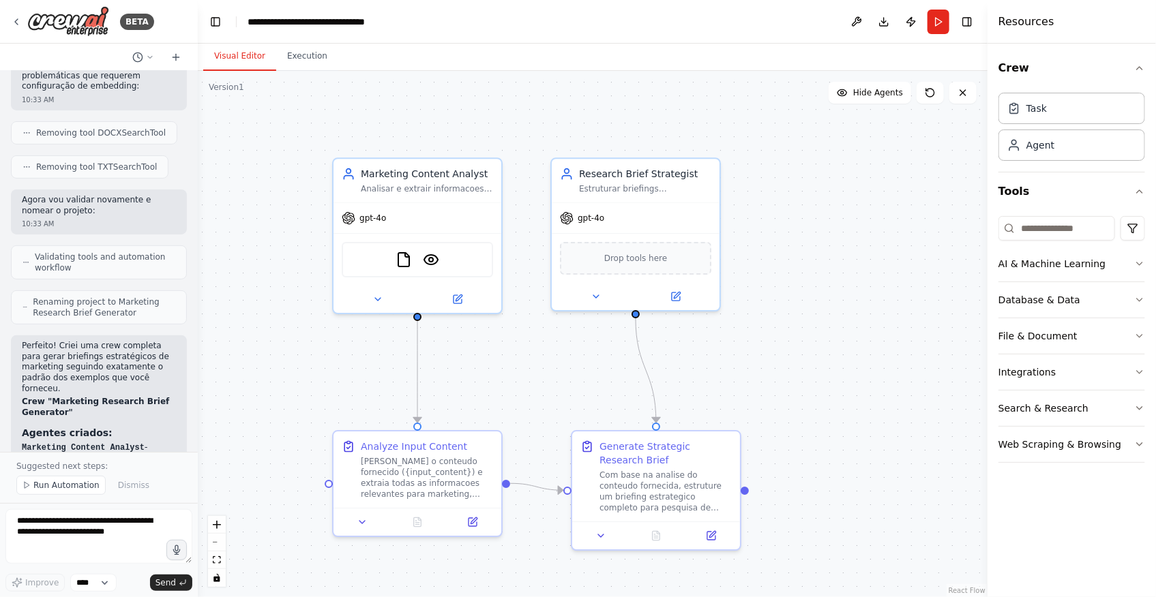
click at [803, 287] on div ".deletable-edge-delete-btn { width: 20px; height: 20px; border: 0px solid #ffff…" at bounding box center [593, 334] width 790 height 526
click at [941, 19] on button "Run" at bounding box center [938, 22] width 22 height 25
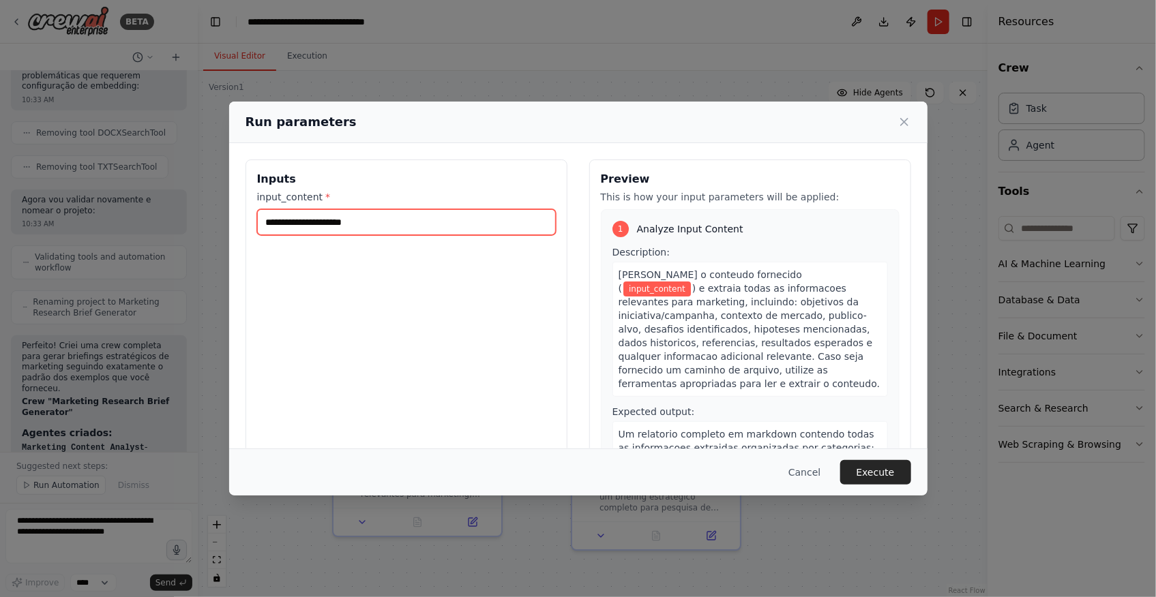
click at [385, 225] on input "input_content *" at bounding box center [406, 222] width 299 height 26
click at [809, 477] on button "Cancel" at bounding box center [804, 472] width 54 height 25
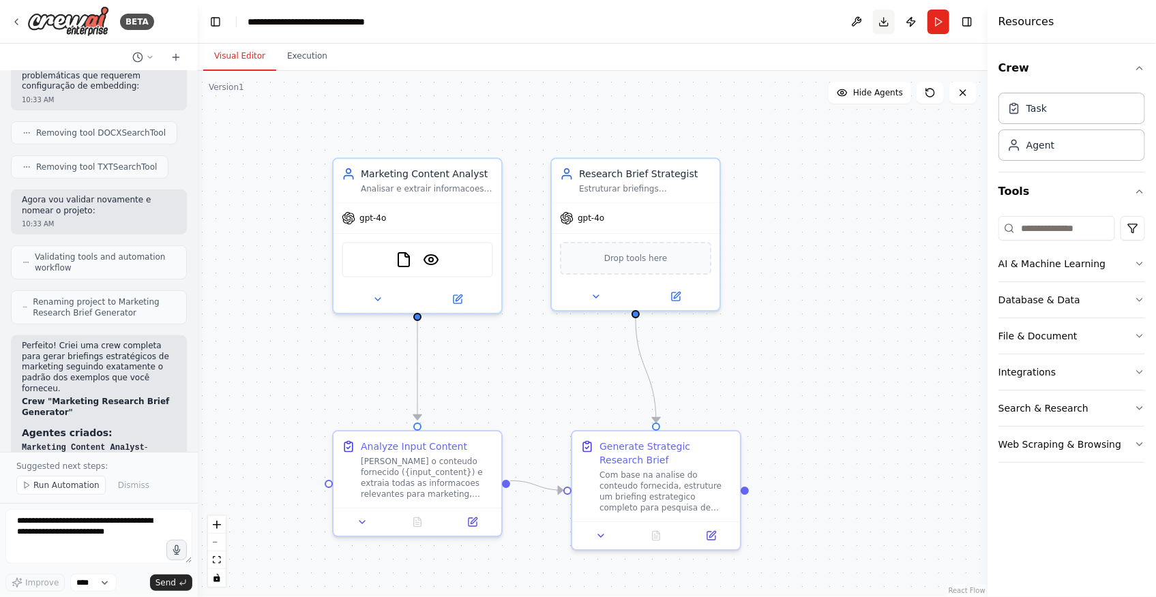
click at [884, 25] on button "Download" at bounding box center [884, 22] width 22 height 25
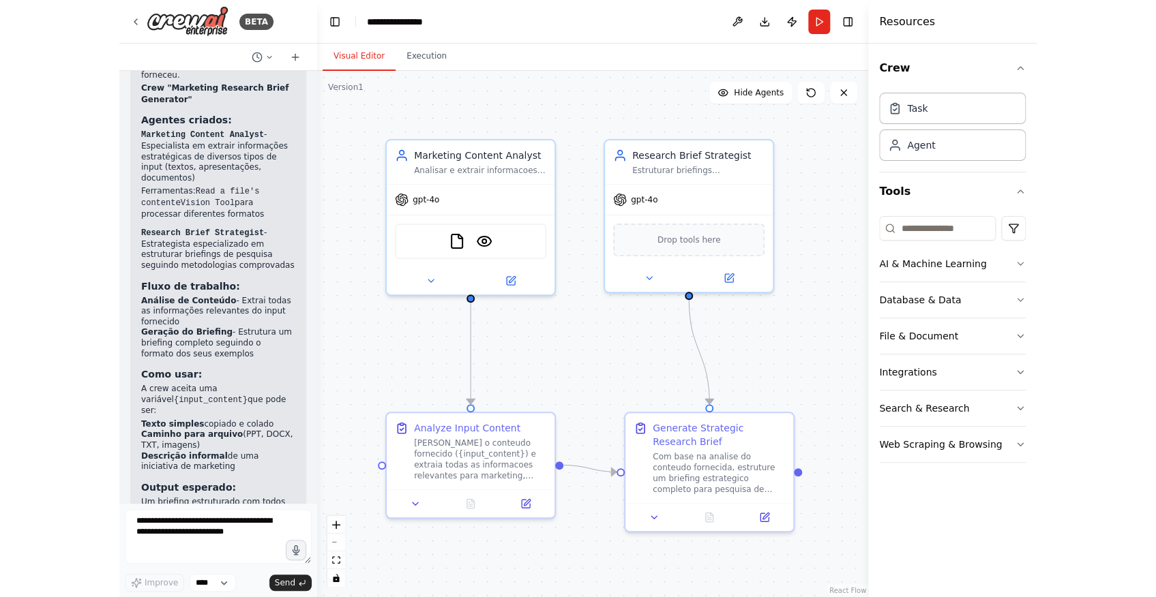
scroll to position [2948, 0]
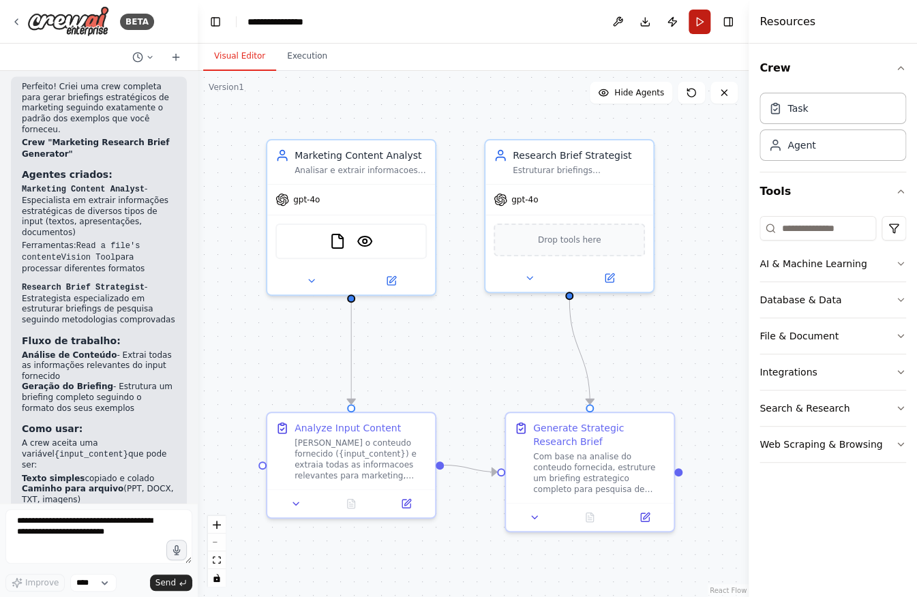
click at [702, 20] on button "Run" at bounding box center [700, 22] width 22 height 25
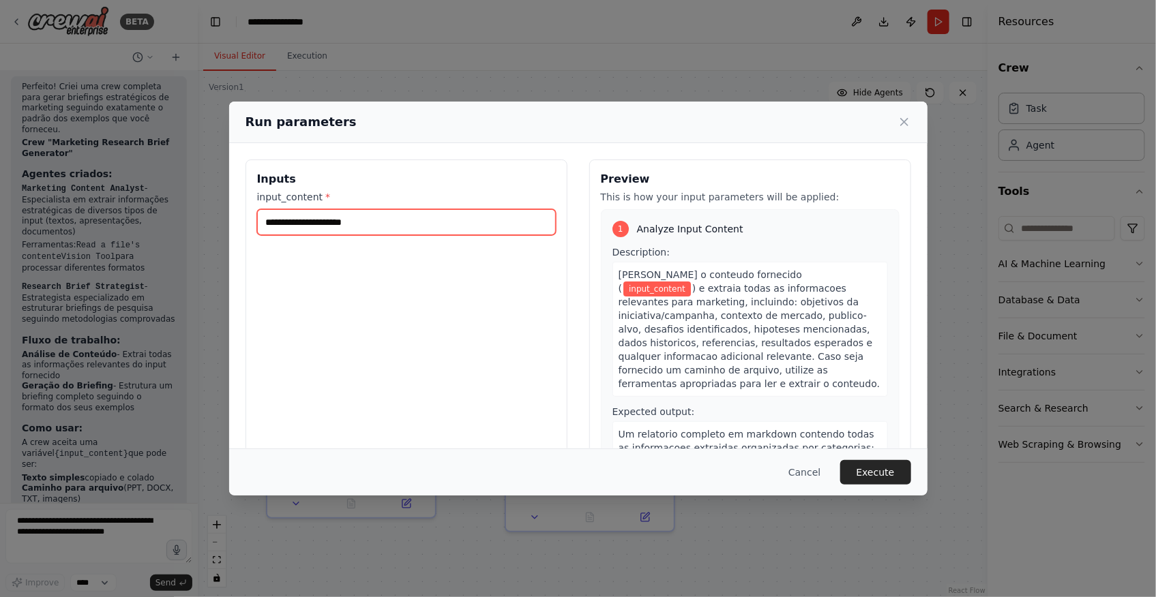
click at [358, 232] on input "input_content *" at bounding box center [406, 222] width 299 height 26
paste input "**********"
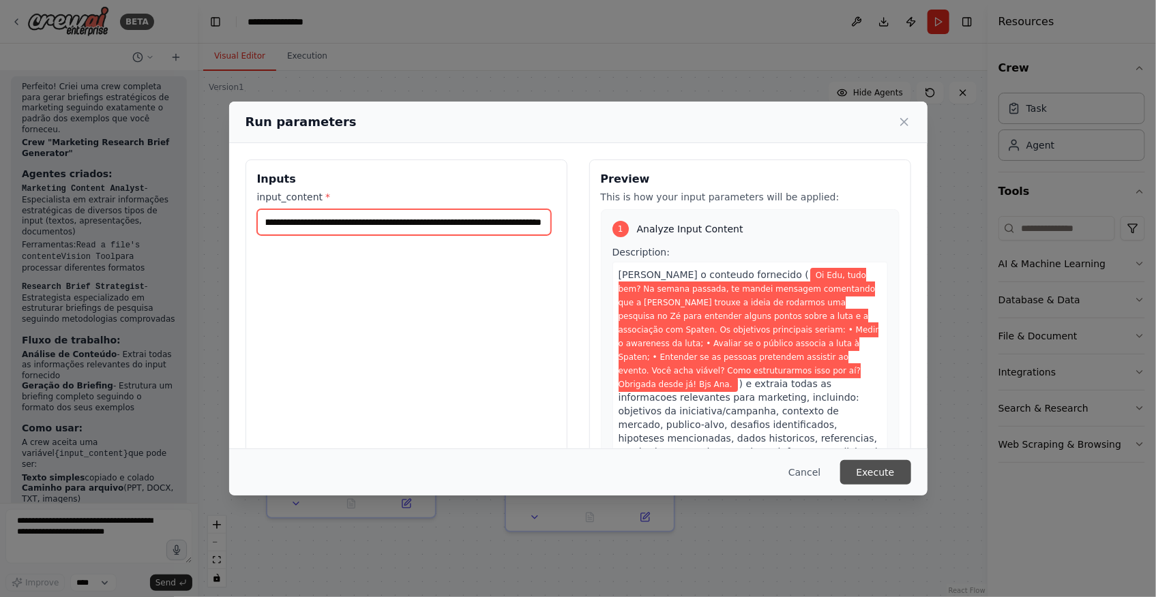
type input "**********"
click at [893, 479] on button "Execute" at bounding box center [875, 472] width 71 height 25
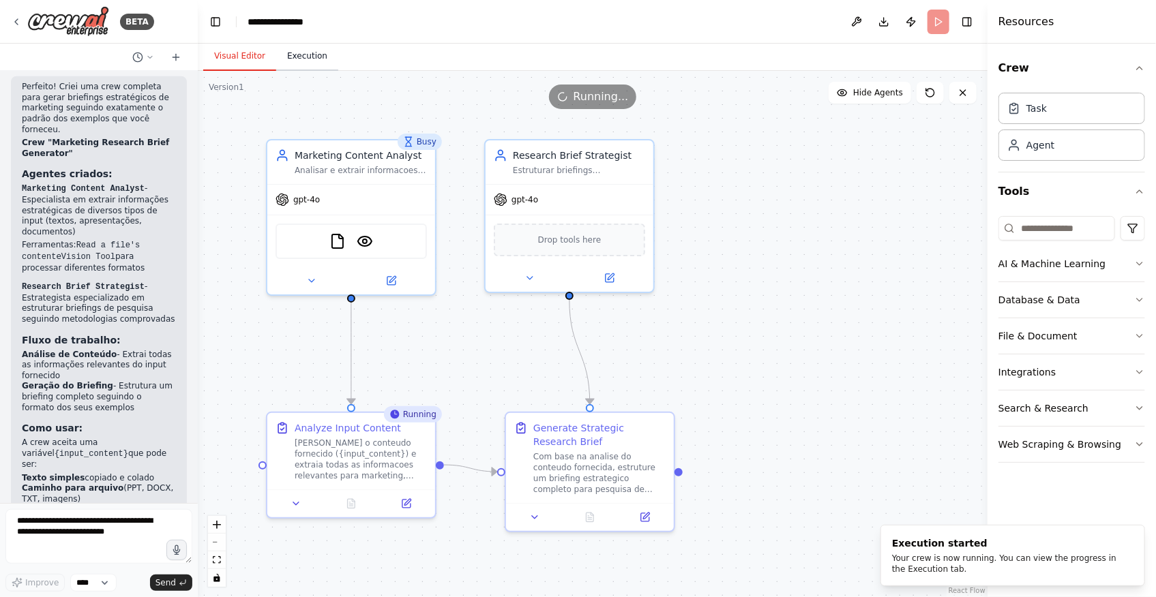
click at [276, 61] on button "Execution" at bounding box center [307, 56] width 62 height 29
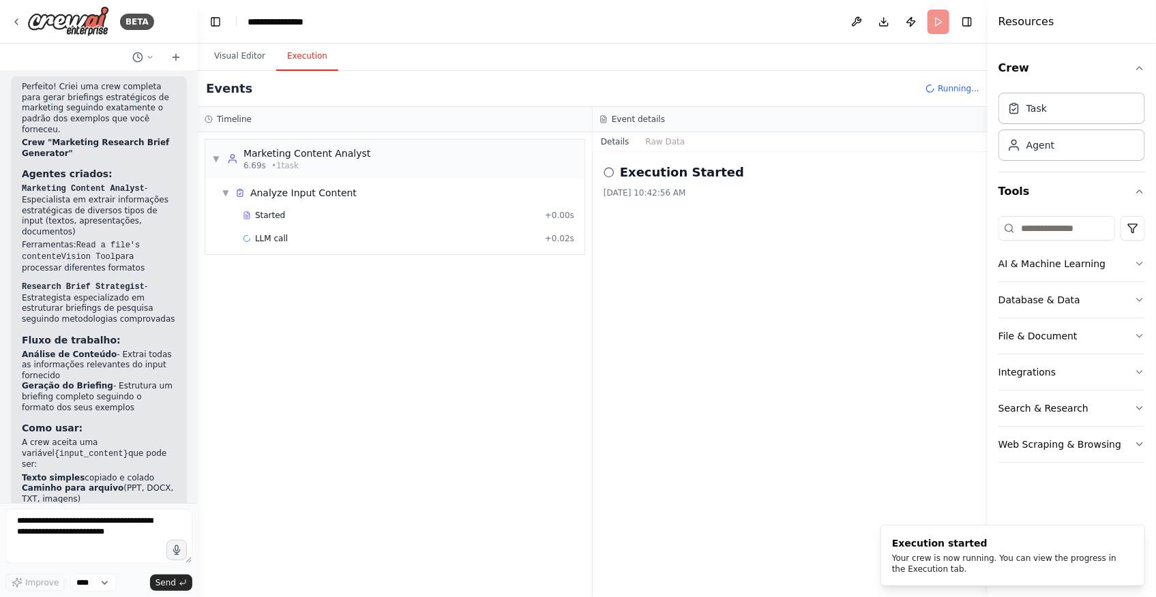
click at [282, 61] on button "Execution" at bounding box center [307, 56] width 62 height 29
click at [297, 216] on div "Started" at bounding box center [391, 215] width 297 height 11
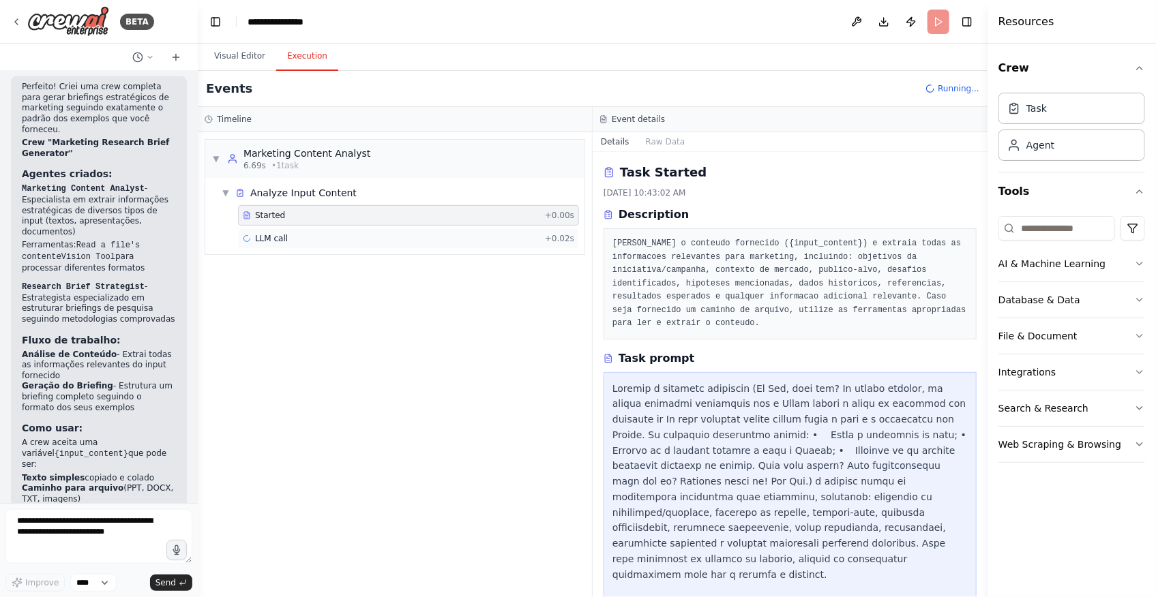
click at [312, 233] on div "LLM call + 0.02s" at bounding box center [408, 238] width 331 height 11
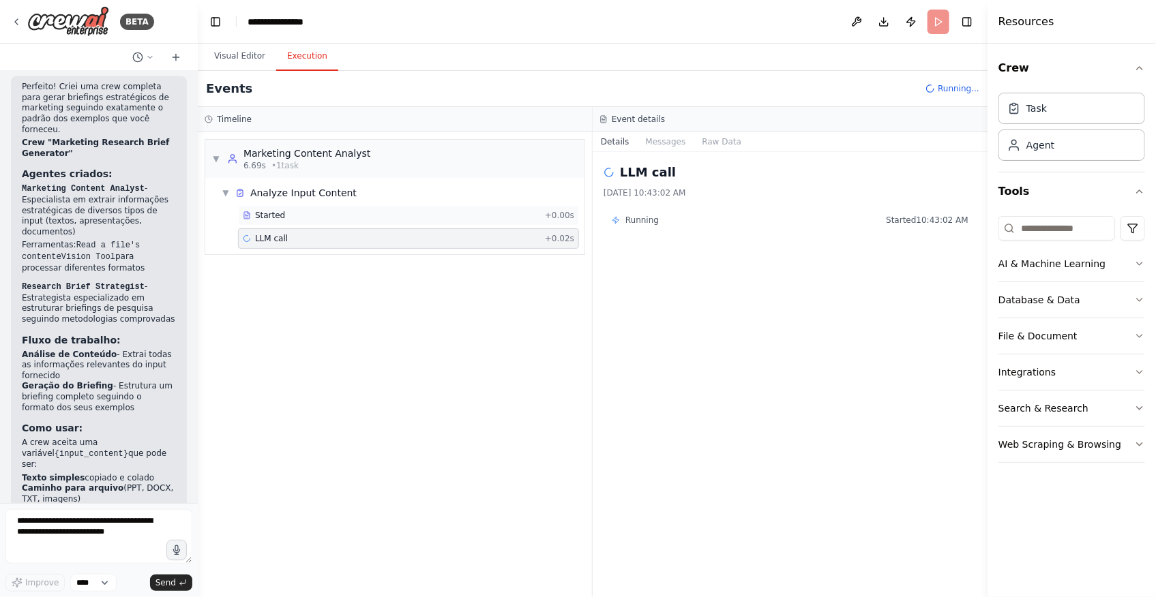
click at [313, 225] on div "Started + 0.00s" at bounding box center [408, 215] width 341 height 20
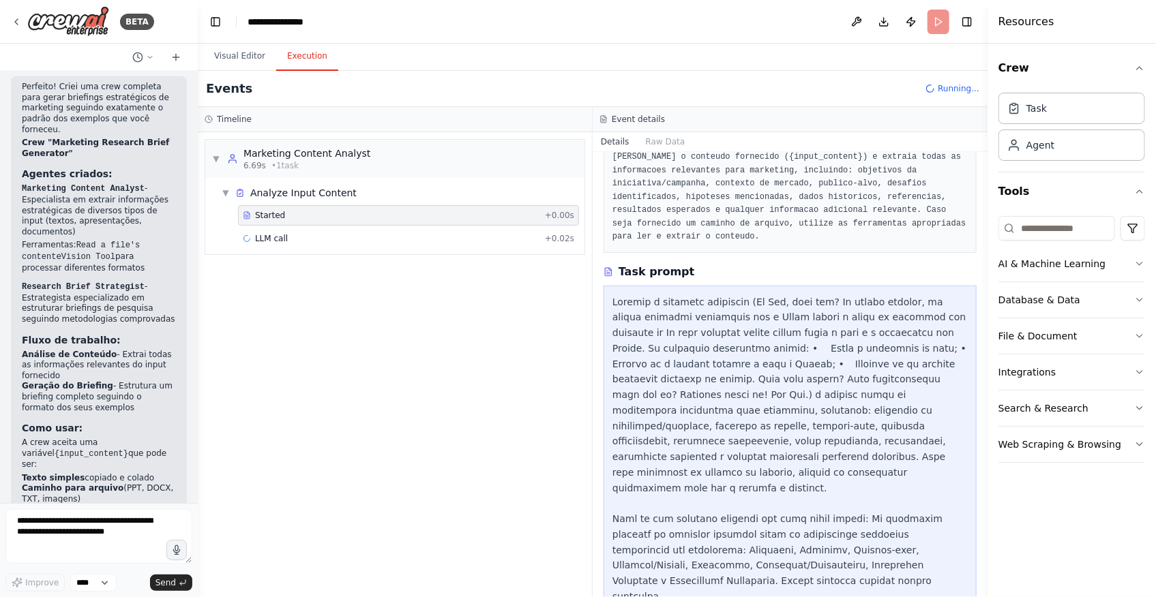
scroll to position [93, 0]
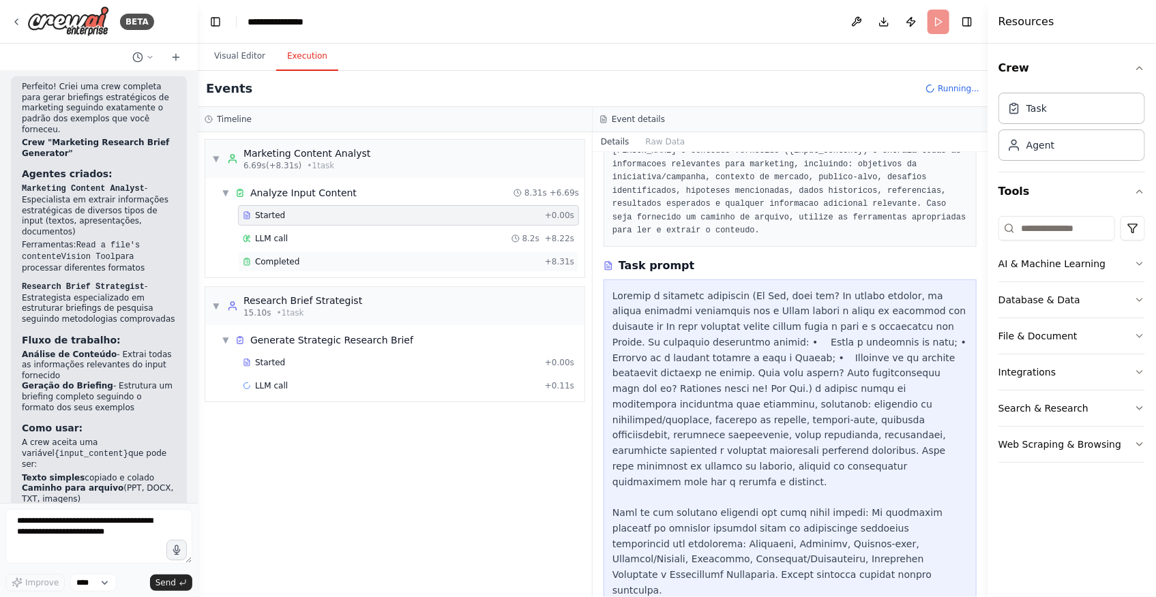
click at [267, 258] on span "Completed" at bounding box center [277, 261] width 44 height 11
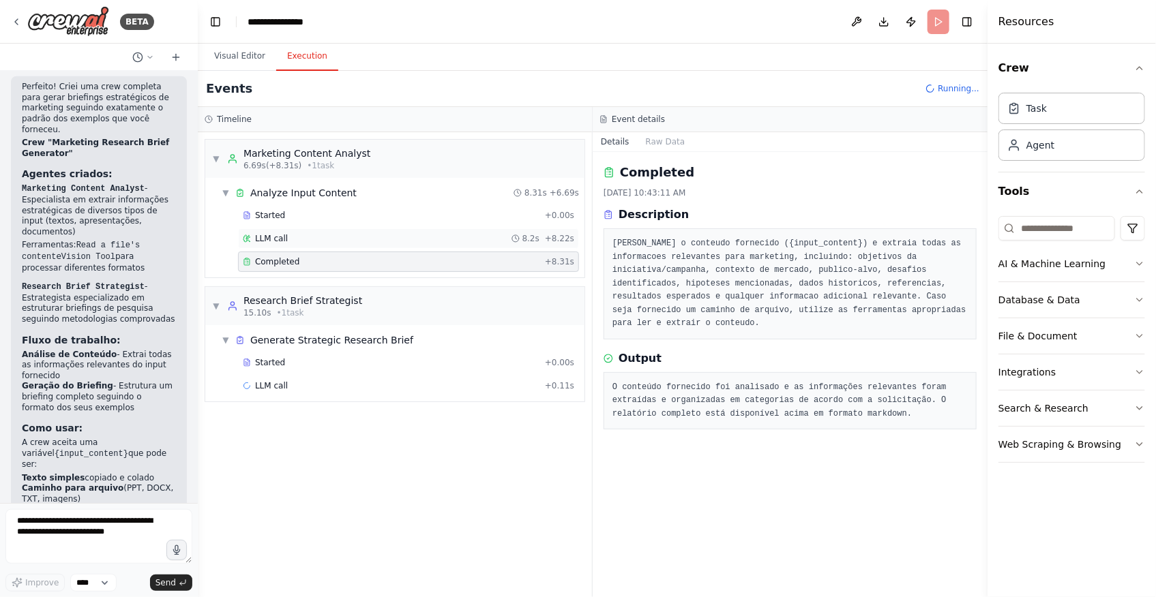
click at [274, 244] on div "LLM call 8.2s + 8.22s" at bounding box center [408, 238] width 341 height 20
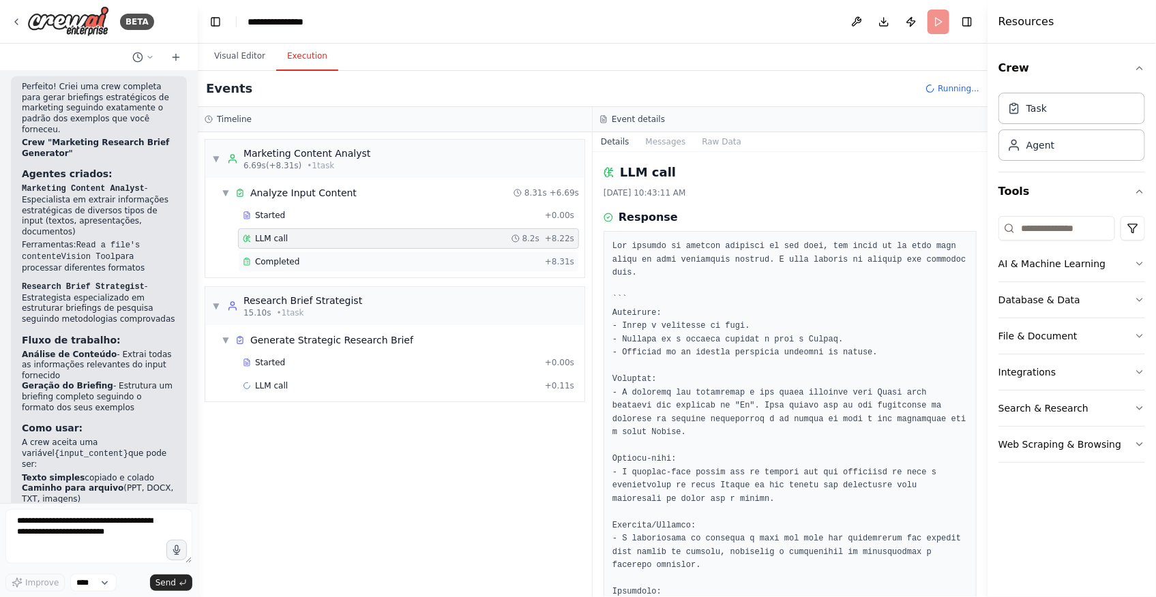
click at [275, 259] on span "Completed" at bounding box center [277, 261] width 44 height 11
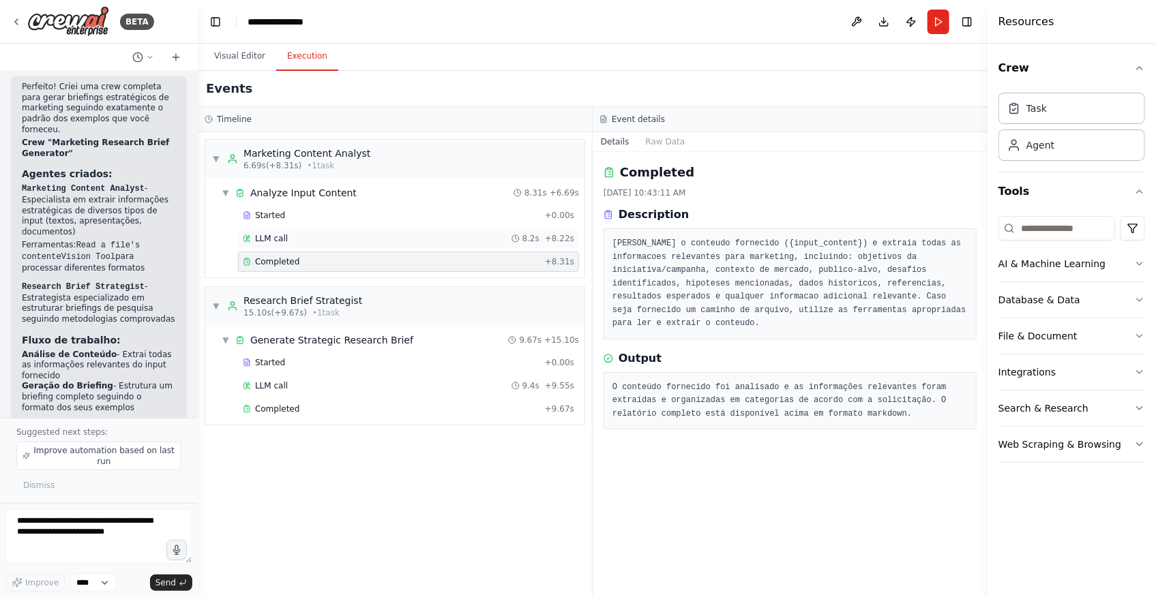
click at [286, 237] on div "LLM call 8.2s + 8.22s" at bounding box center [408, 238] width 331 height 11
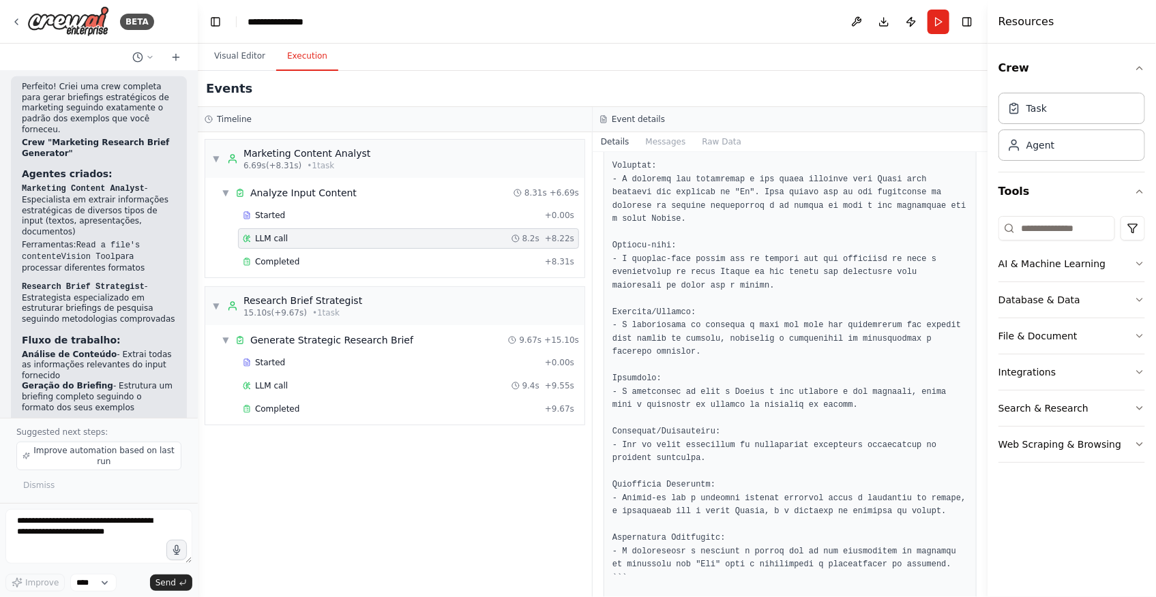
scroll to position [287, 0]
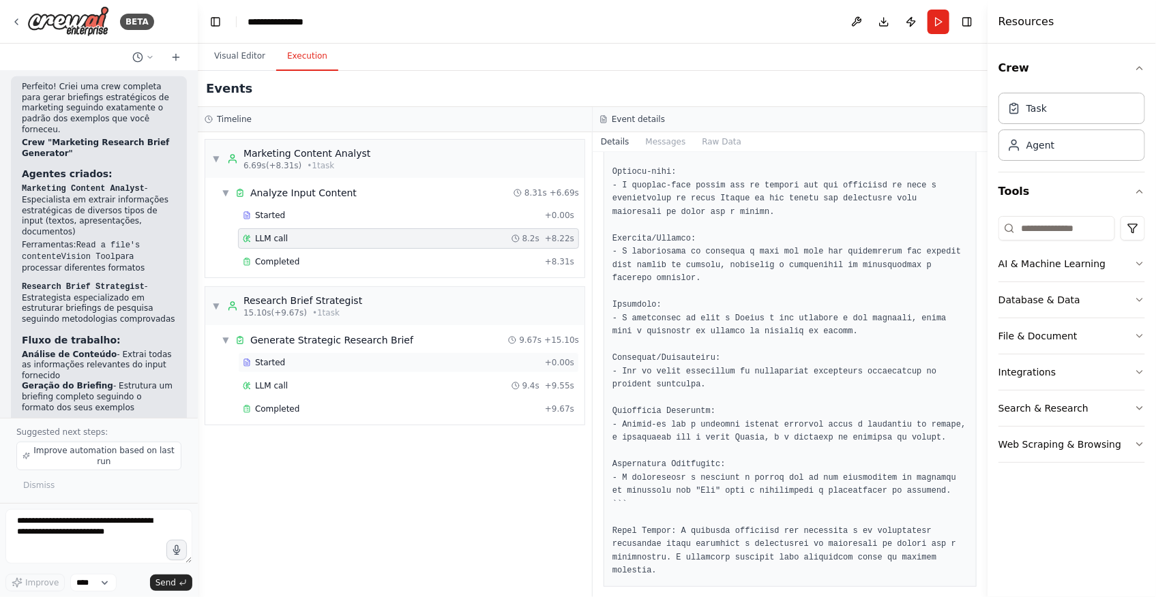
click at [333, 360] on div "Started" at bounding box center [391, 362] width 297 height 11
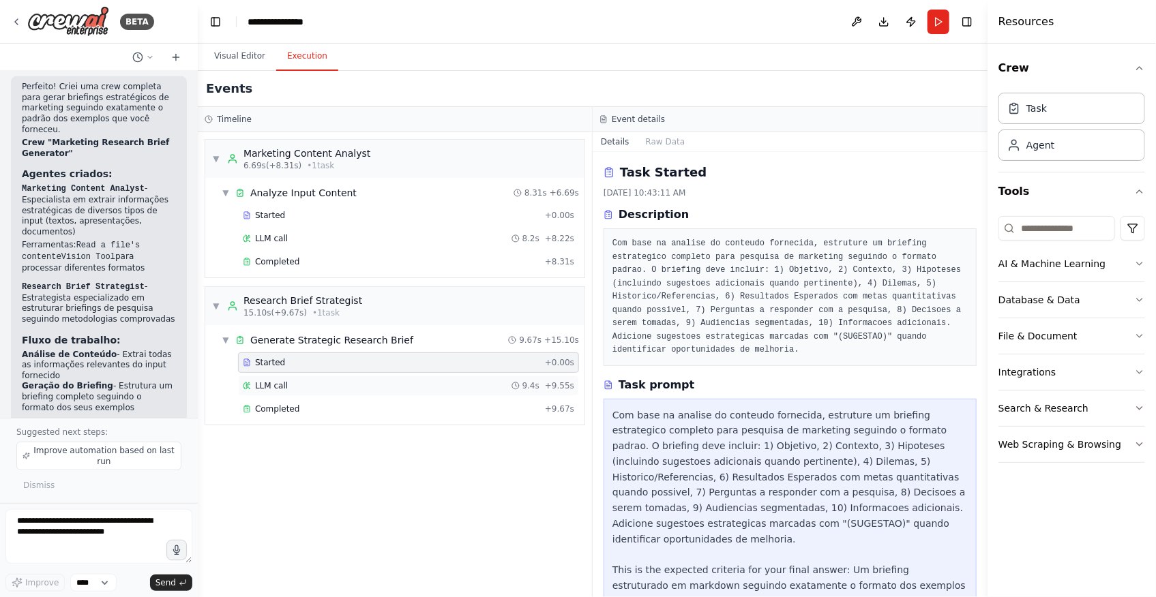
click at [333, 380] on div "LLM call 9.4s + 9.55s" at bounding box center [408, 385] width 331 height 11
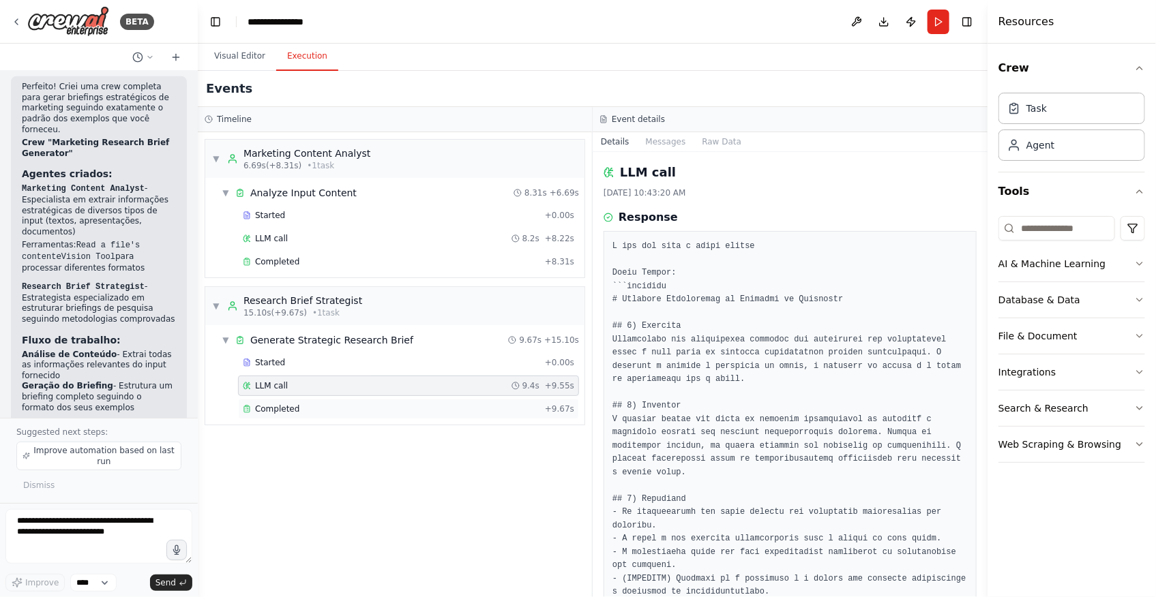
click at [335, 400] on div "Completed + 9.67s" at bounding box center [408, 409] width 341 height 20
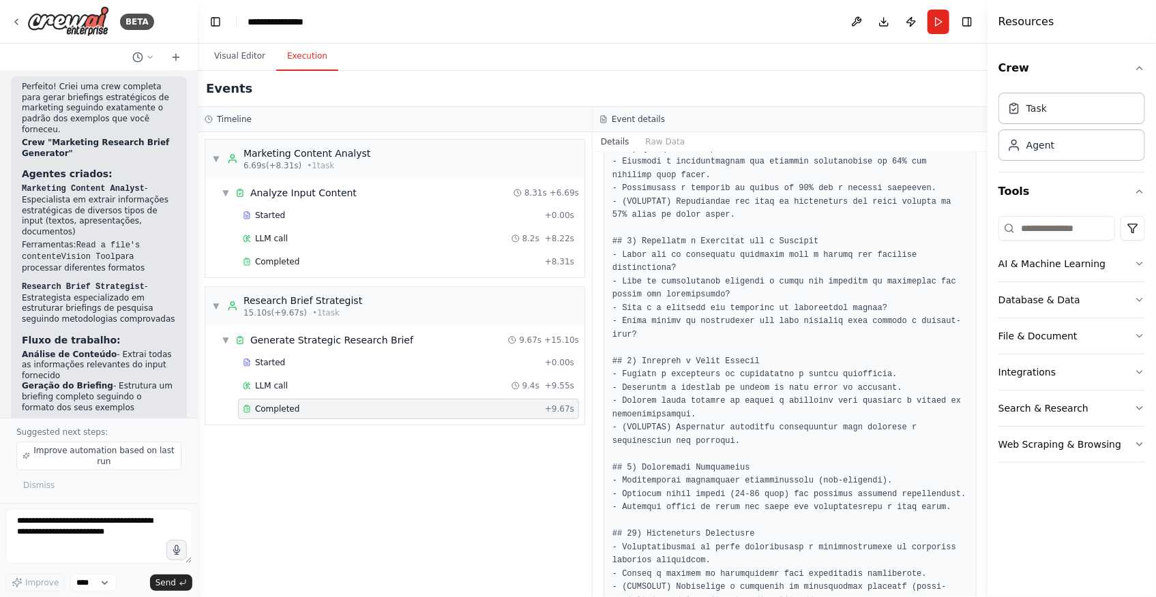
scroll to position [3033, 0]
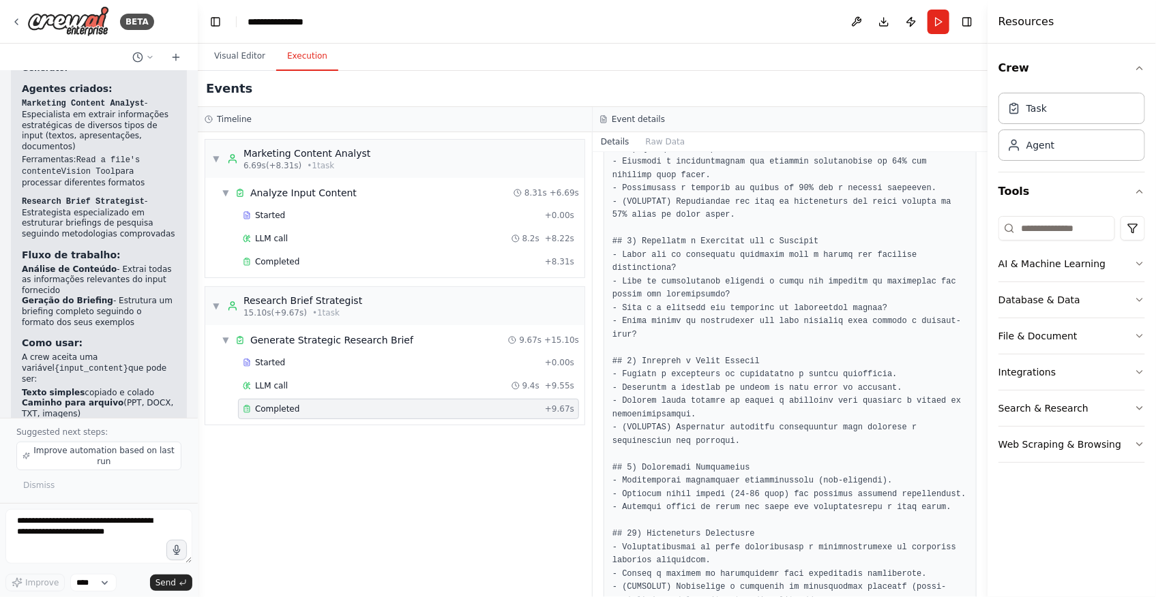
click at [269, 467] on div "▼ Marketing Content Analyst 6.69s (+8.31s) • 1 task ▼ Analyze Input Content 8.3…" at bounding box center [395, 364] width 394 height 465
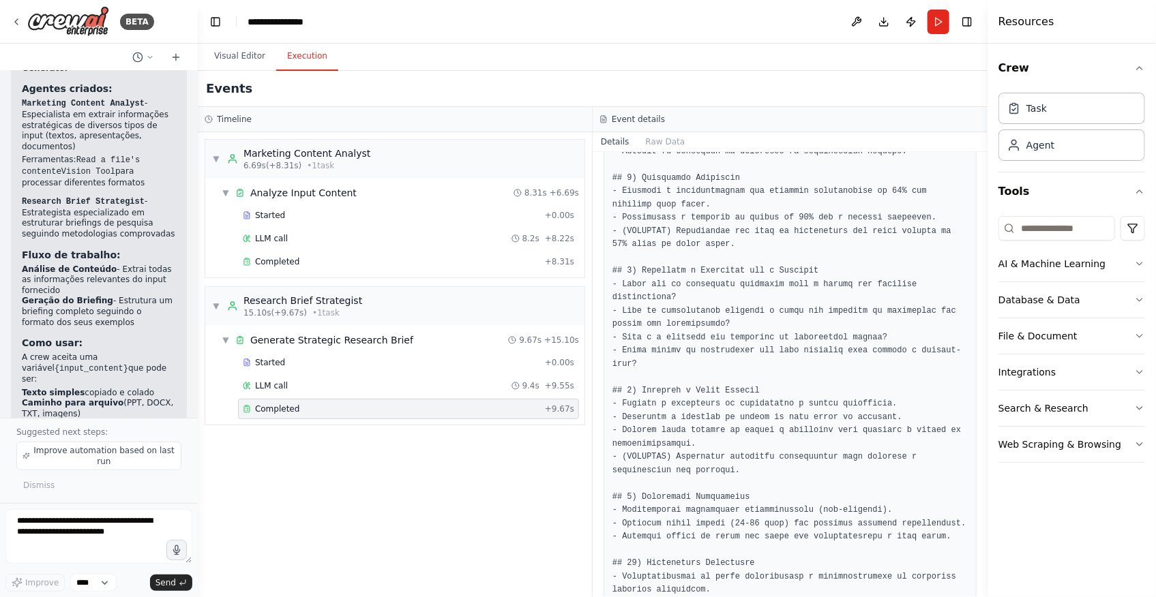
scroll to position [744, 0]
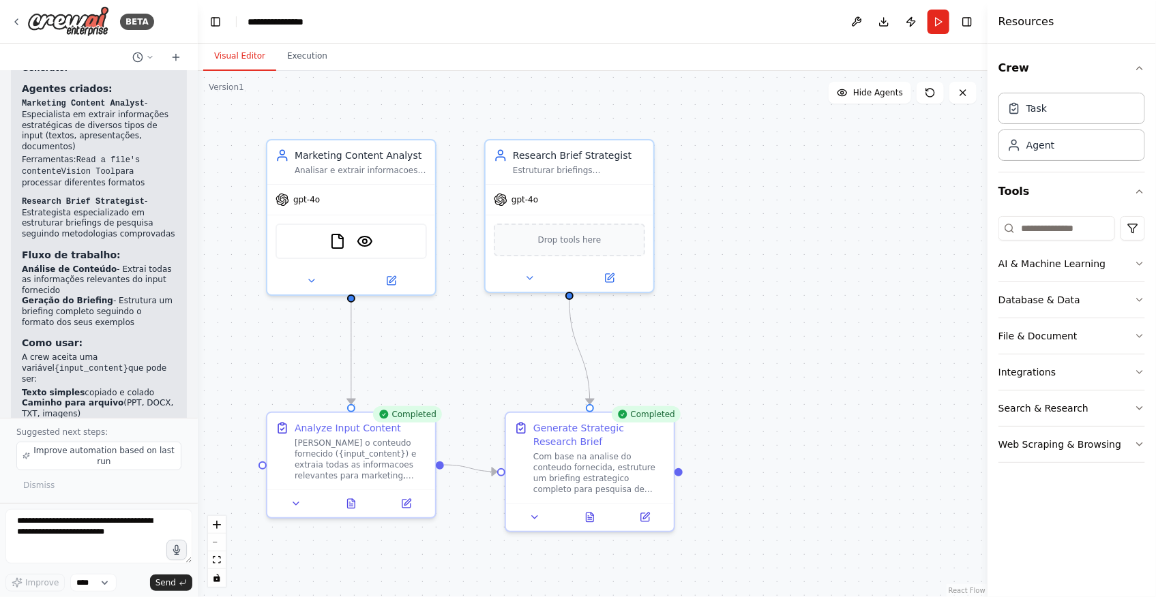
click at [235, 64] on button "Visual Editor" at bounding box center [239, 56] width 73 height 29
click at [775, 413] on div ".deletable-edge-delete-btn { width: 20px; height: 20px; border: 0px solid #ffff…" at bounding box center [593, 334] width 790 height 526
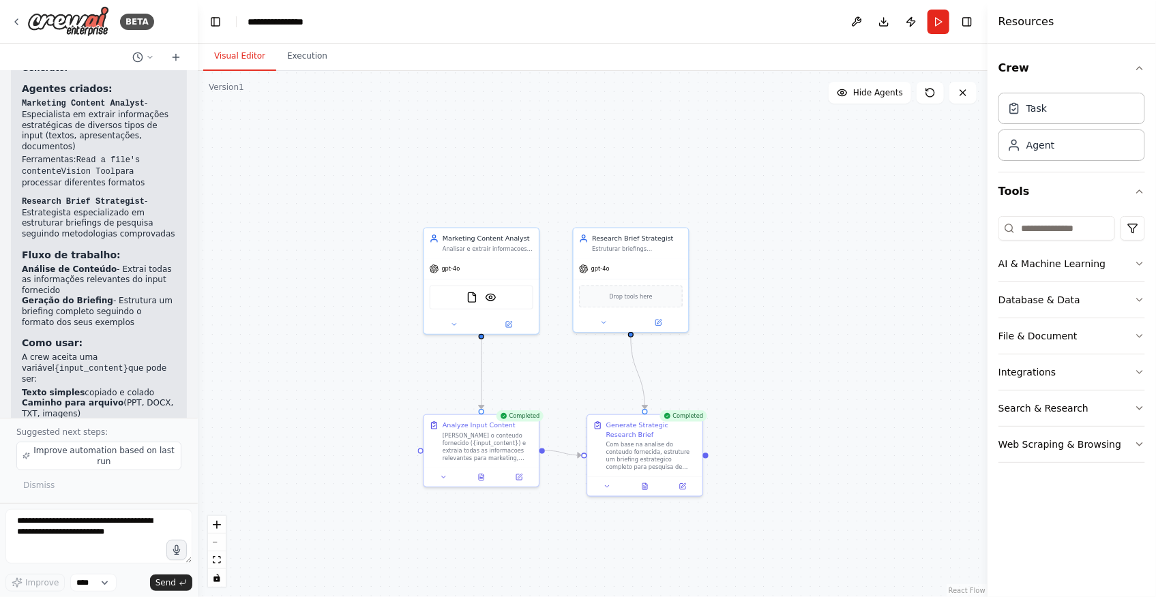
drag, startPoint x: 782, startPoint y: 410, endPoint x: 785, endPoint y: 395, distance: 15.4
click at [785, 395] on div ".deletable-edge-delete-btn { width: 20px; height: 20px; border: 0px solid #ffff…" at bounding box center [593, 334] width 790 height 526
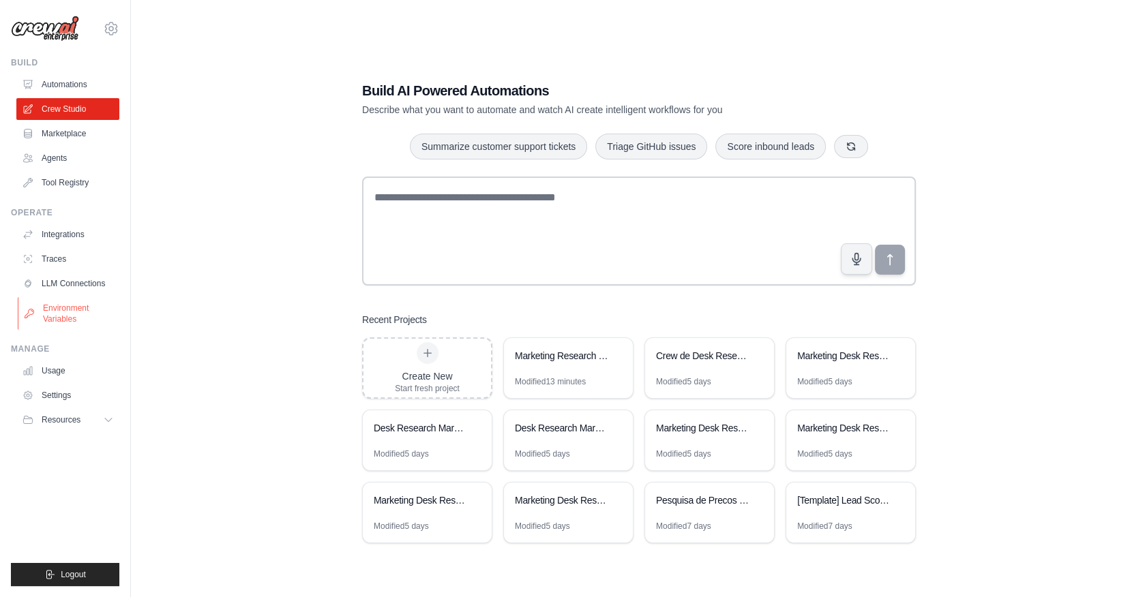
click at [38, 303] on link "Environment Variables" at bounding box center [69, 313] width 103 height 33
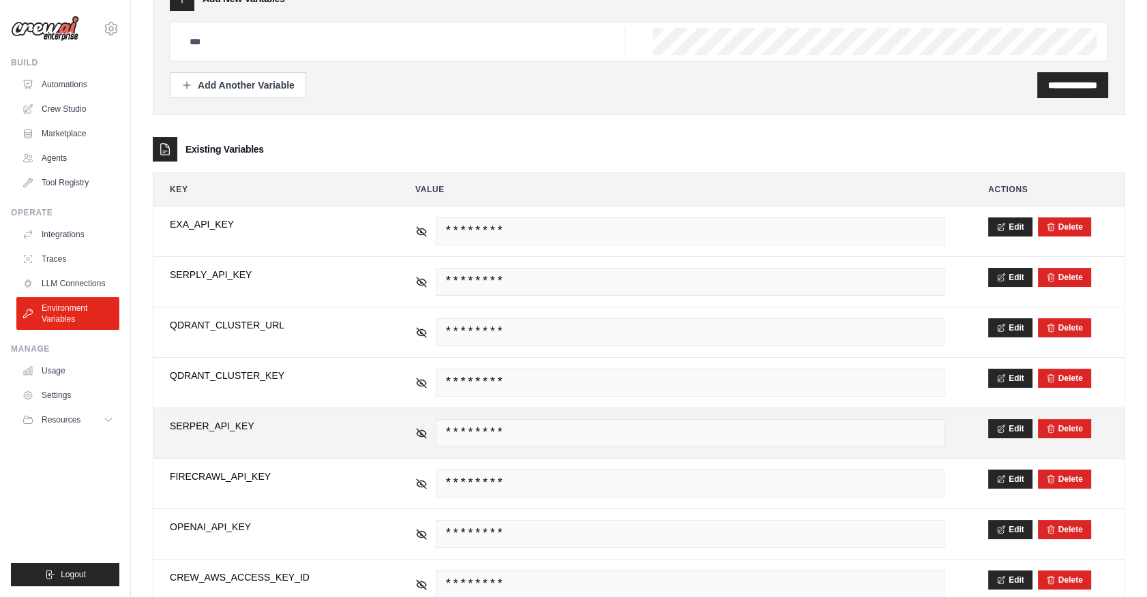
scroll to position [248, 0]
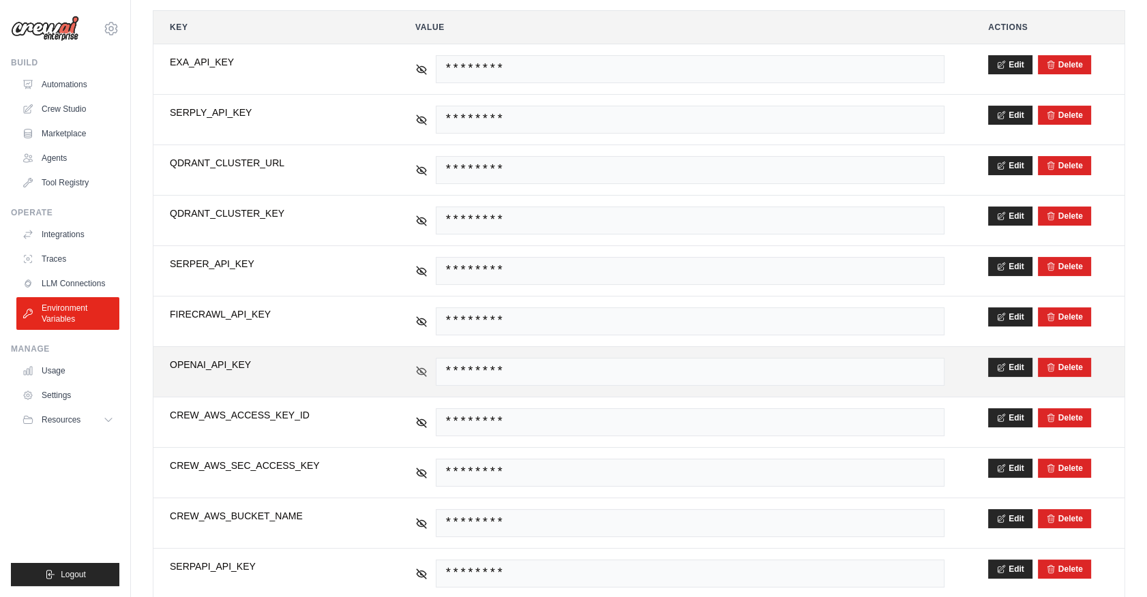
click at [421, 370] on icon at bounding box center [421, 371] width 12 height 12
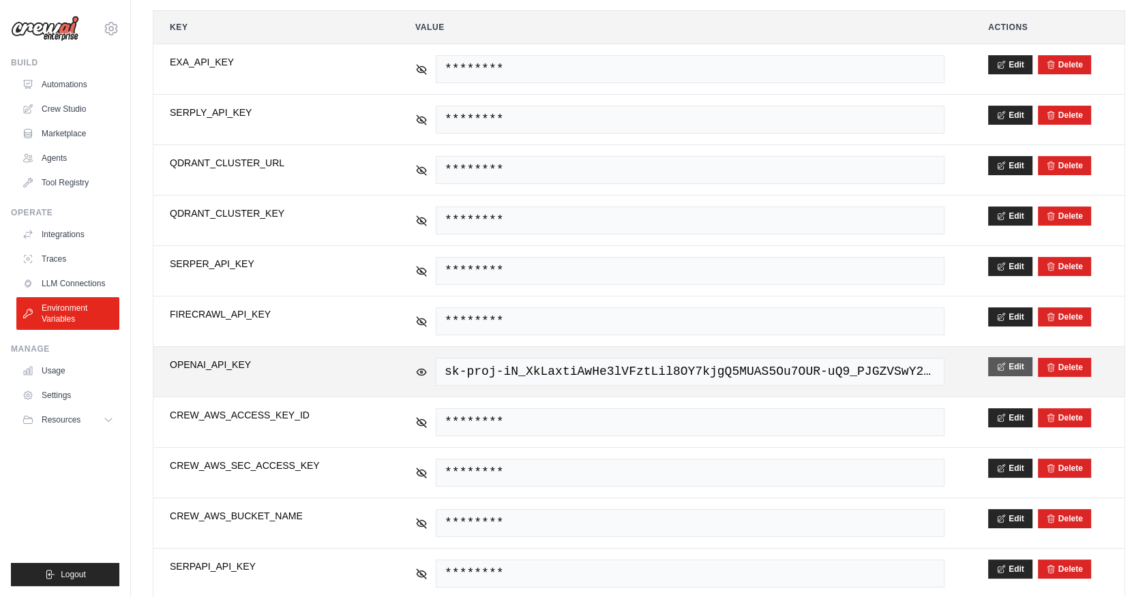
click at [998, 362] on icon at bounding box center [1001, 367] width 10 height 10
